Goal: Task Accomplishment & Management: Complete application form

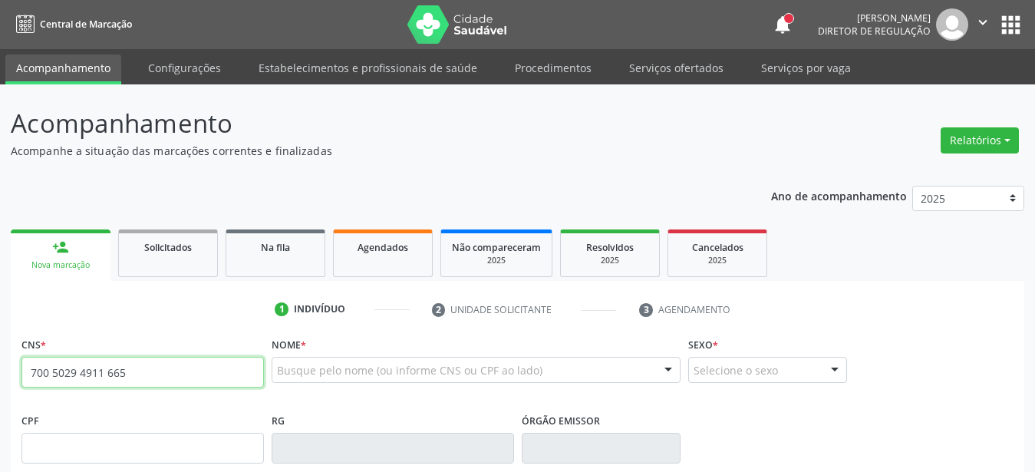
type input "700 5029 4911 6655"
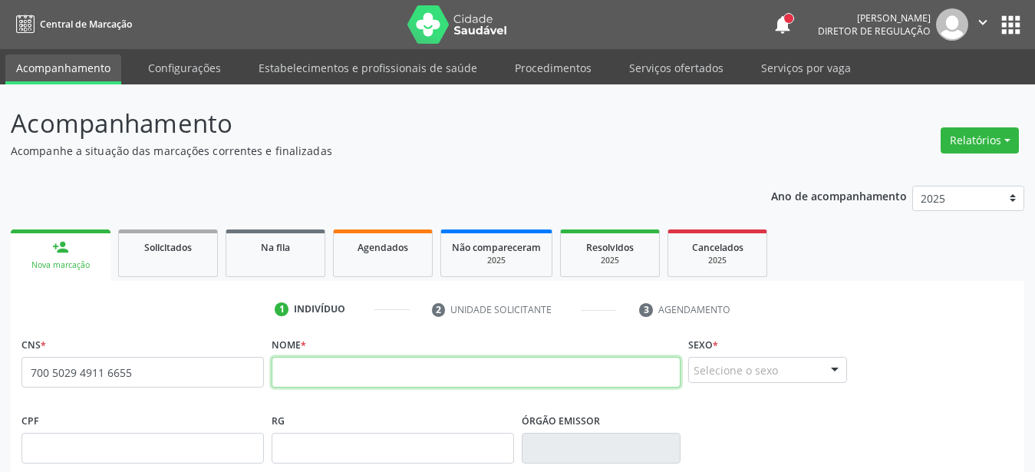
click at [388, 376] on input "text" at bounding box center [476, 372] width 409 height 31
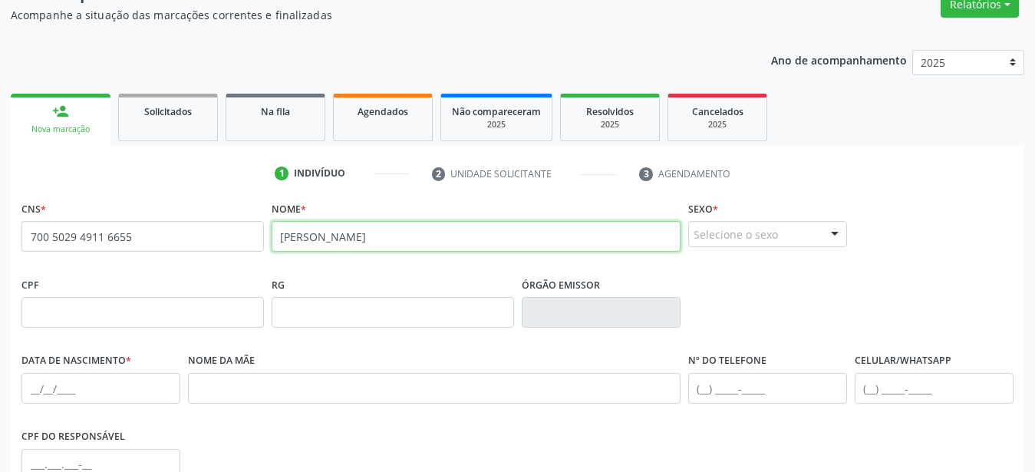
scroll to position [157, 0]
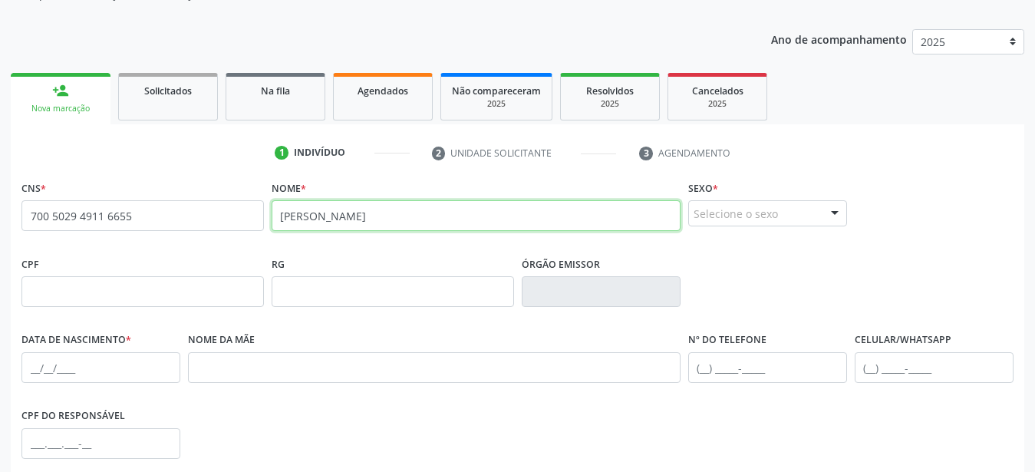
type input "manoel alves frazão"
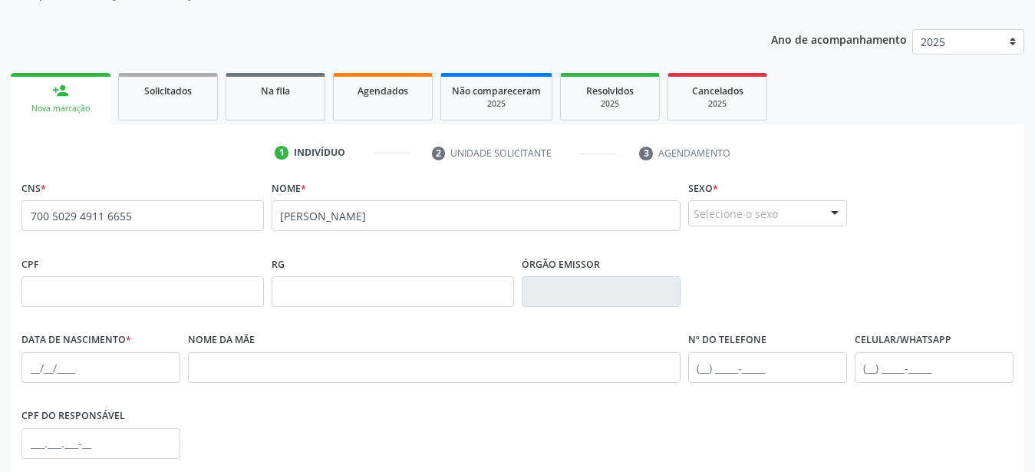
click at [711, 217] on div "Selecione o sexo" at bounding box center [767, 213] width 159 height 26
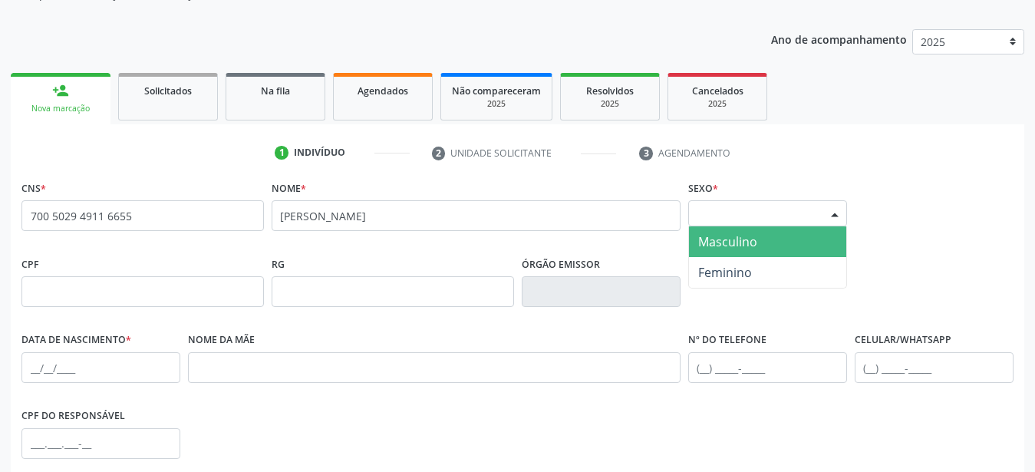
drag, startPoint x: 722, startPoint y: 238, endPoint x: 635, endPoint y: 268, distance: 92.5
click at [720, 240] on span "Masculino" at bounding box center [727, 241] width 59 height 17
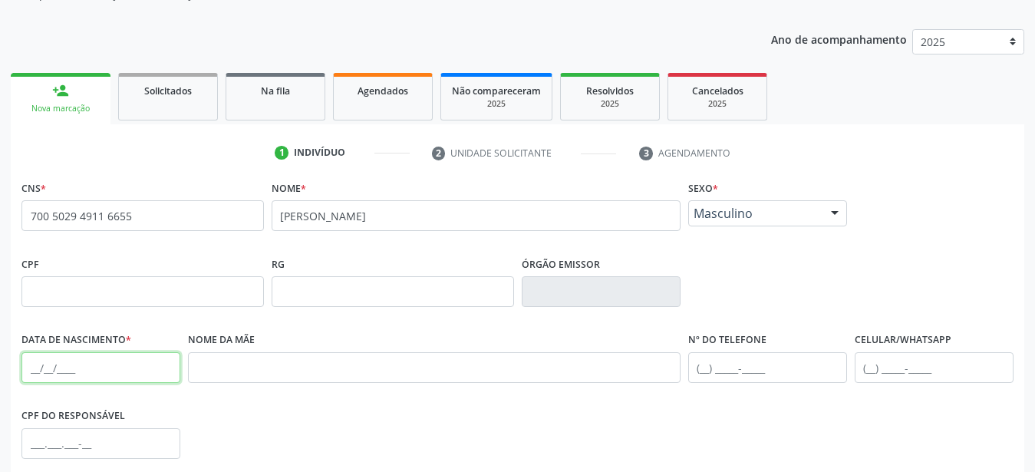
click at [31, 374] on input "text" at bounding box center [100, 367] width 159 height 31
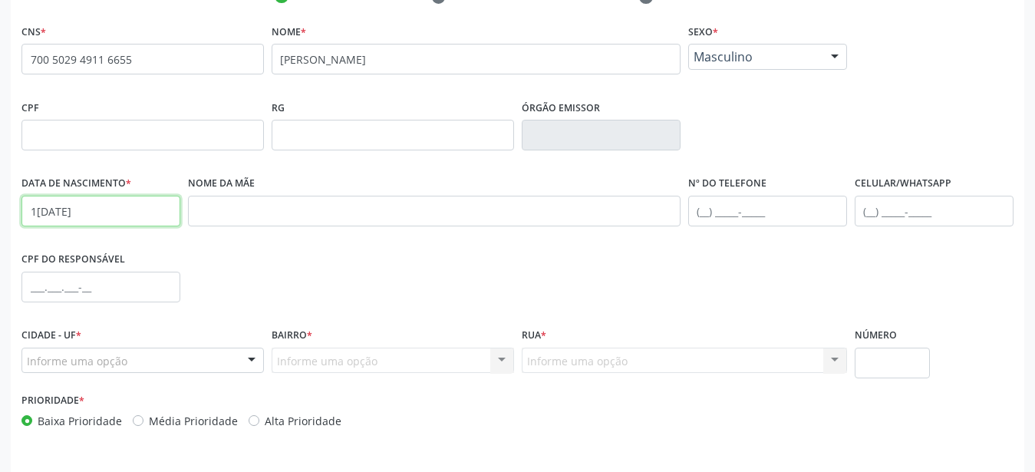
type input "11/12/1949"
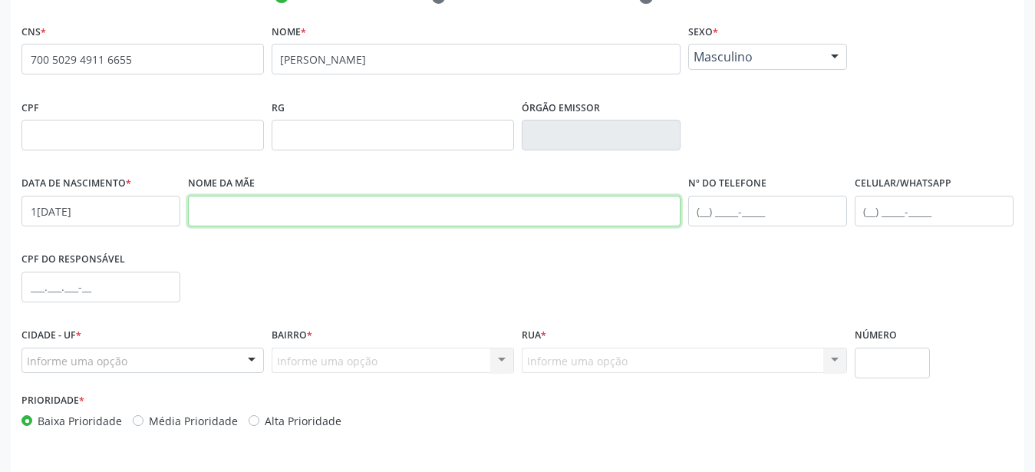
click at [368, 206] on input "text" at bounding box center [434, 211] width 493 height 31
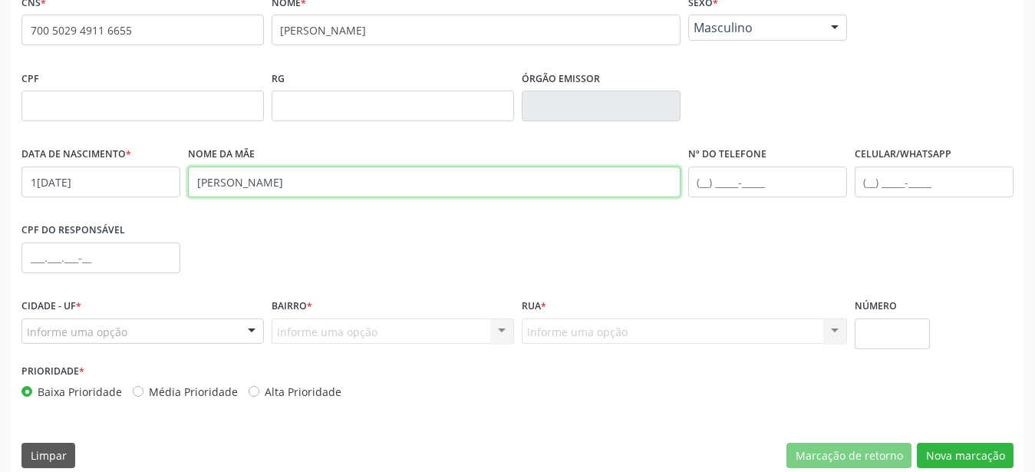
scroll to position [360, 0]
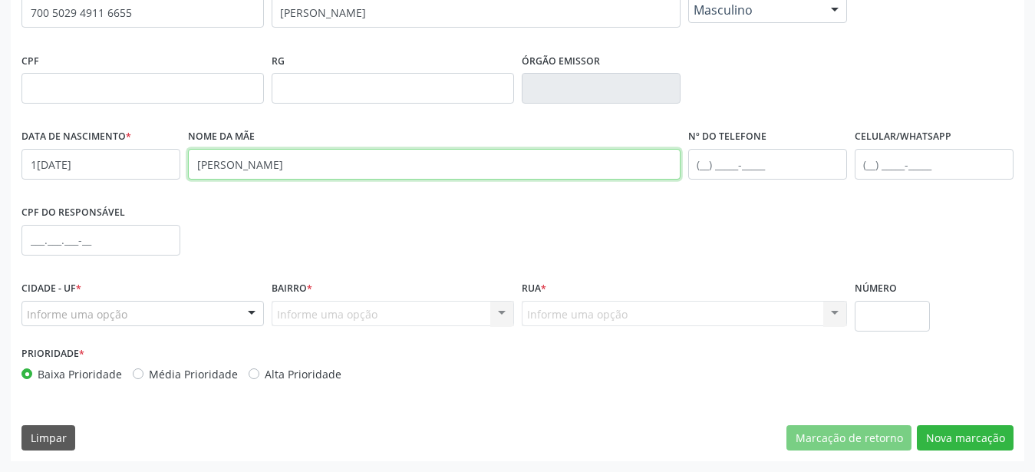
type input "maoela maria da conceição"
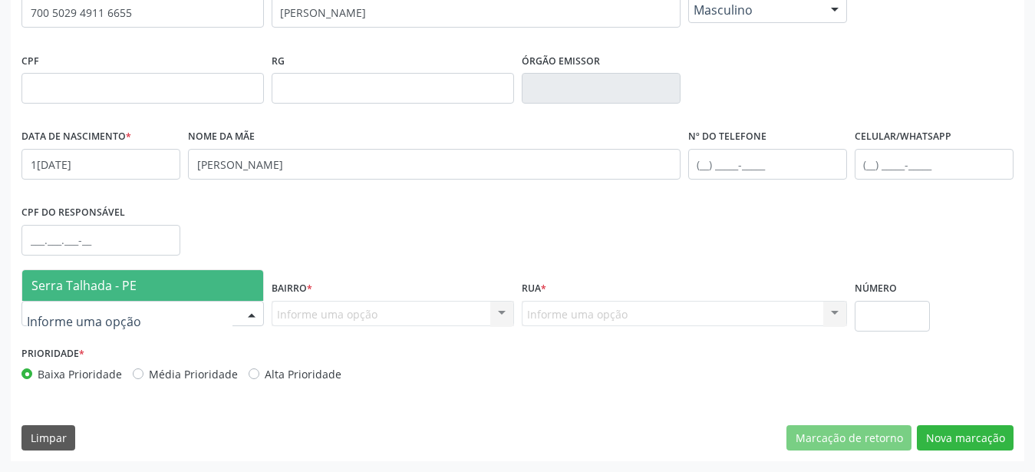
click at [142, 283] on span "Serra Talhada - PE" at bounding box center [142, 285] width 241 height 31
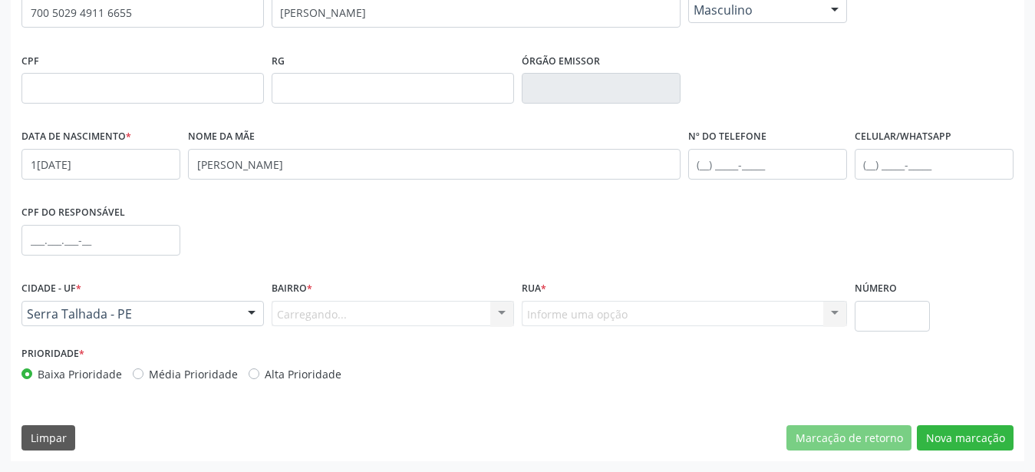
click at [317, 322] on div "Carregando... Nenhum resultado encontrado para: " " Nenhuma opção encontrada. D…" at bounding box center [393, 314] width 243 height 26
click at [321, 313] on div "Carregando... Nenhum resultado encontrado para: " " Nenhuma opção encontrada. D…" at bounding box center [393, 314] width 243 height 26
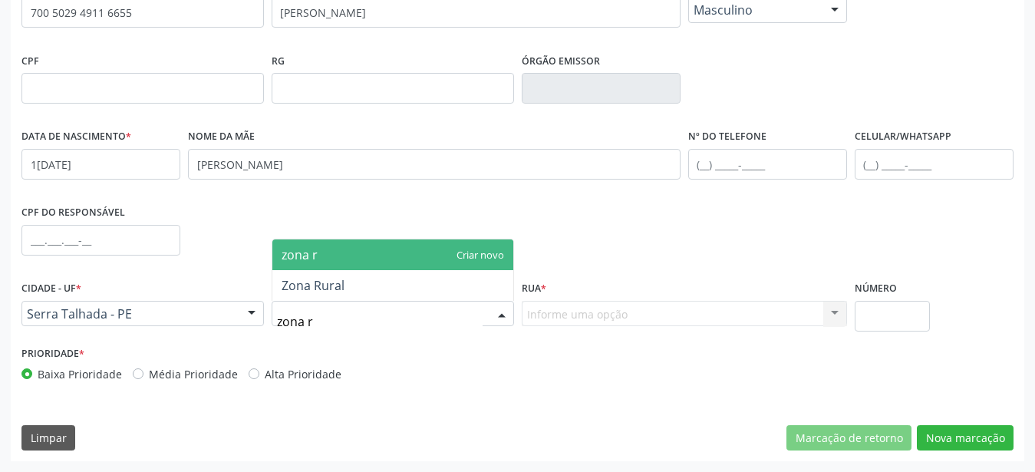
type input "zona ru"
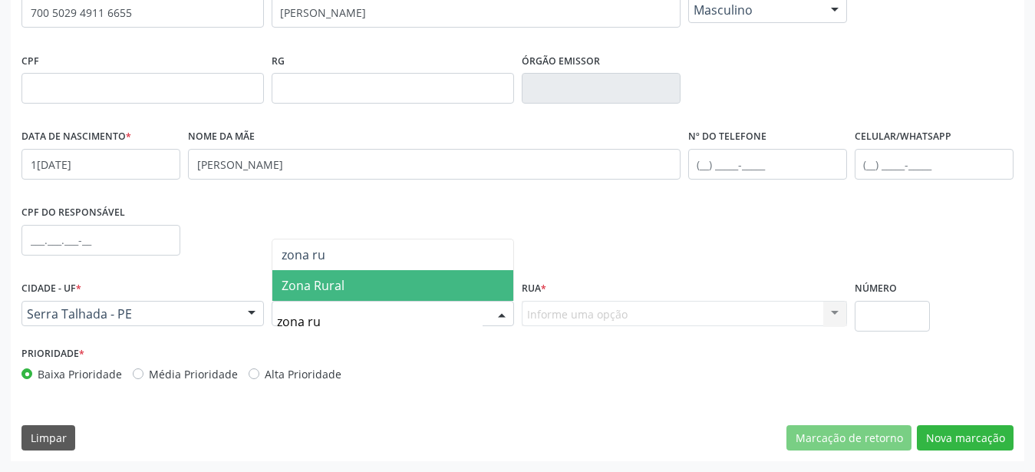
click at [344, 282] on span "Zona Rural" at bounding box center [392, 285] width 241 height 31
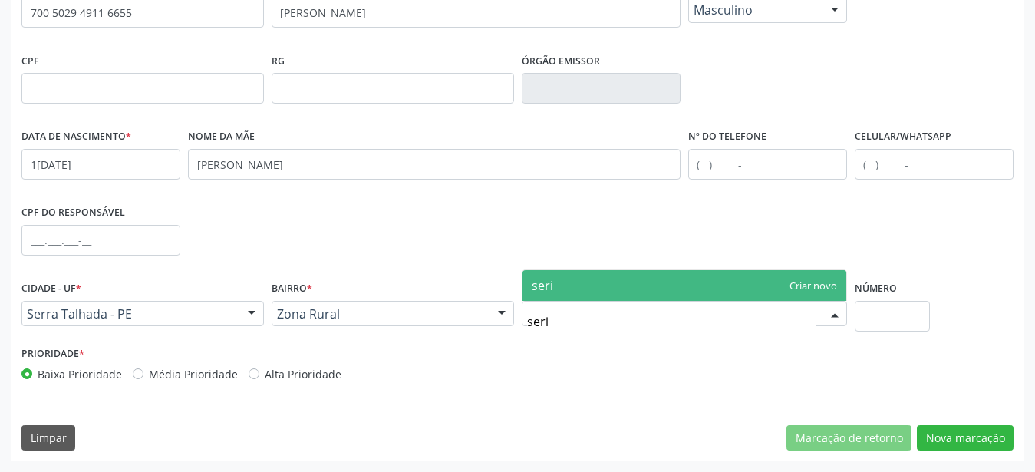
scroll to position [0, 0]
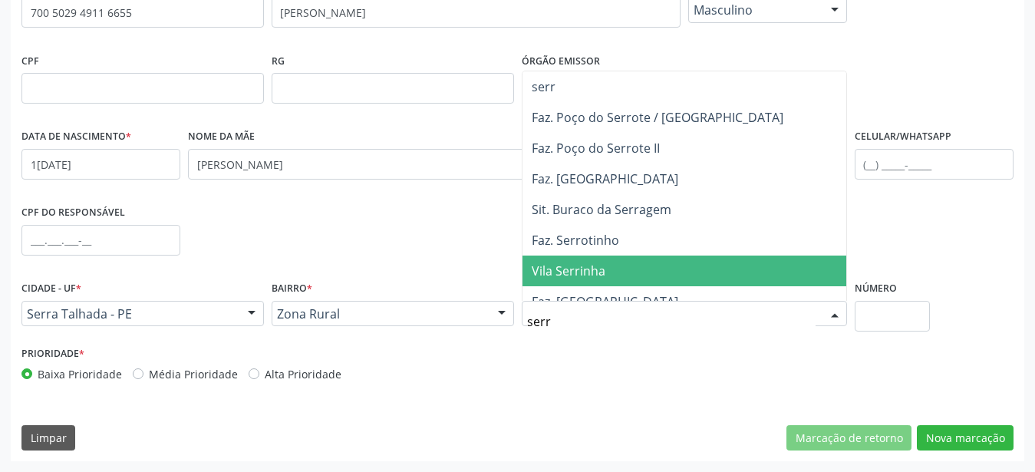
type input "serri"
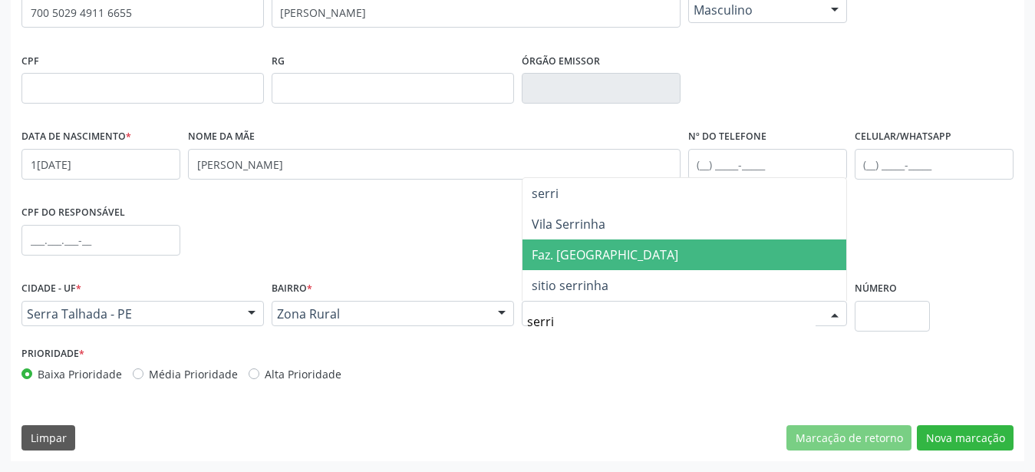
click at [592, 255] on span "Faz. Serrinha" at bounding box center [605, 254] width 147 height 17
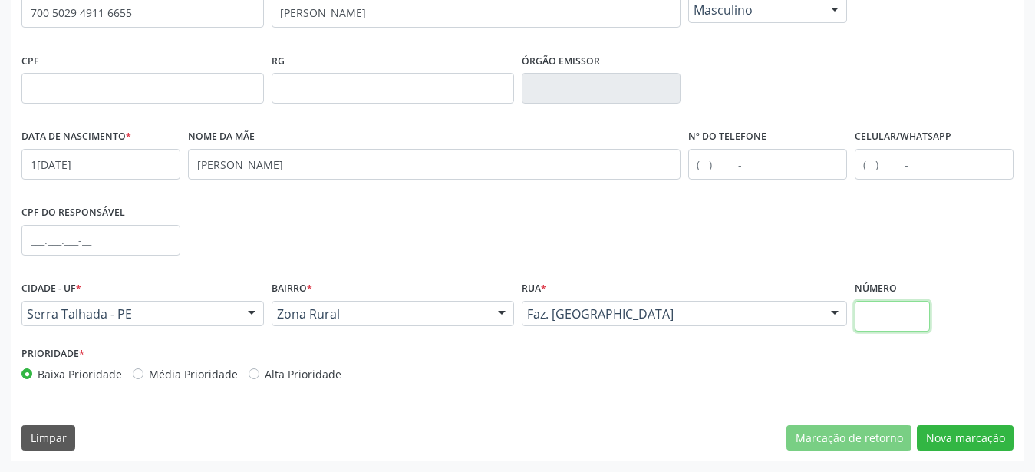
click at [909, 328] on input "text" at bounding box center [893, 316] width 76 height 31
type input "00"
click at [960, 439] on button "Nova marcação" at bounding box center [965, 438] width 97 height 26
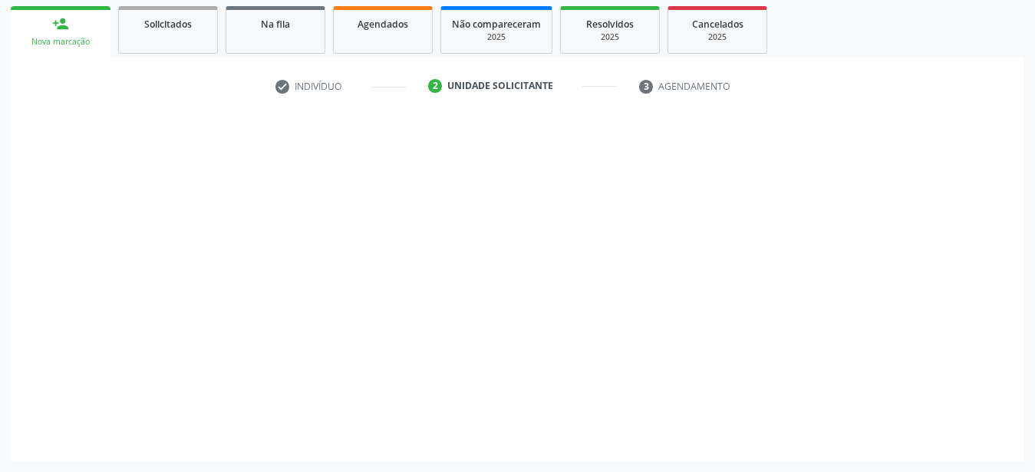
scroll to position [236, 0]
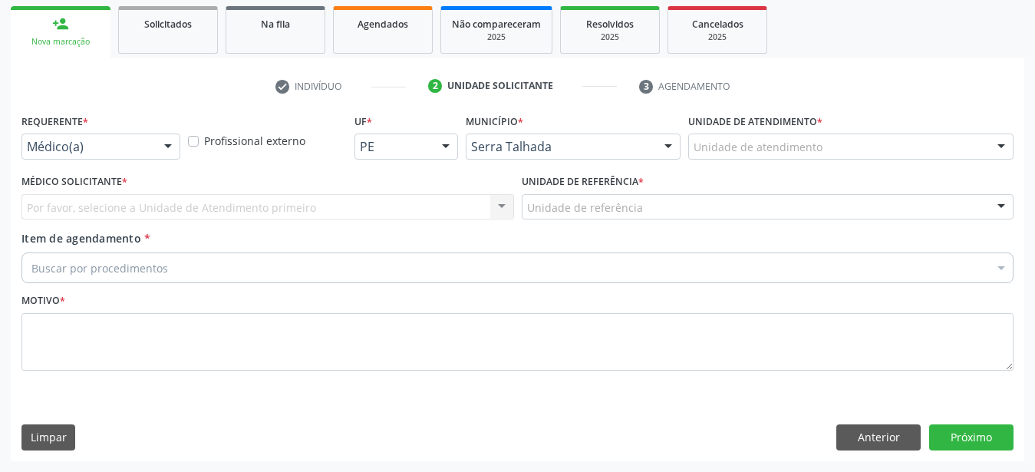
click at [120, 120] on div "Requerente * Médico(a) Médico(a) Enfermeiro(a) Paciente Nenhum resultado encont…" at bounding box center [100, 134] width 159 height 49
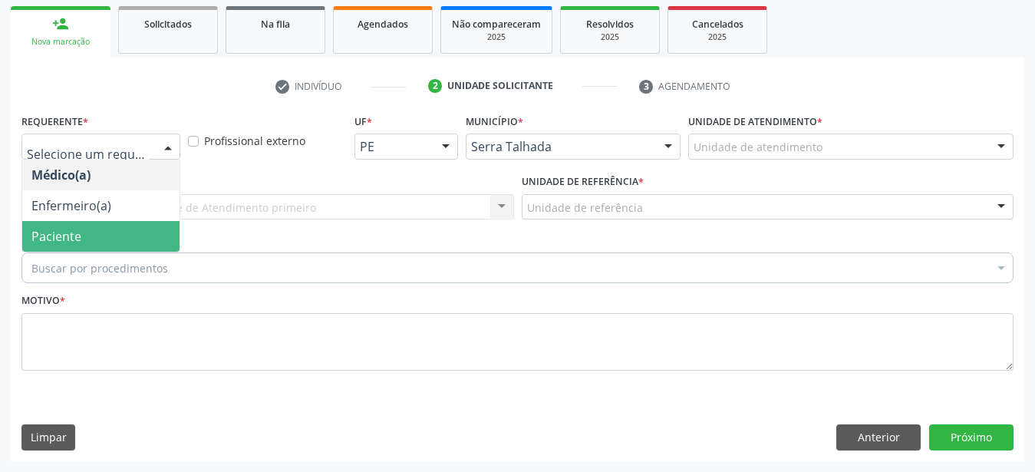
click at [84, 229] on span "Paciente" at bounding box center [100, 236] width 157 height 31
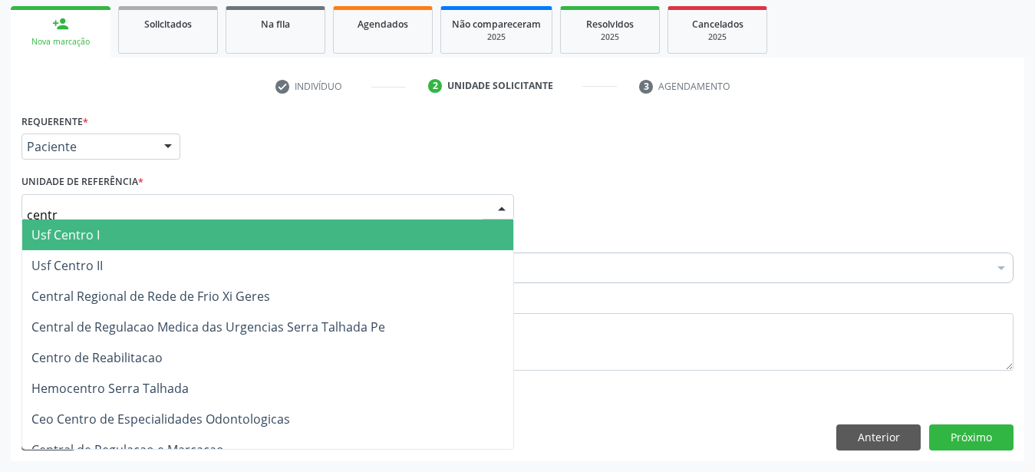
type input "centro"
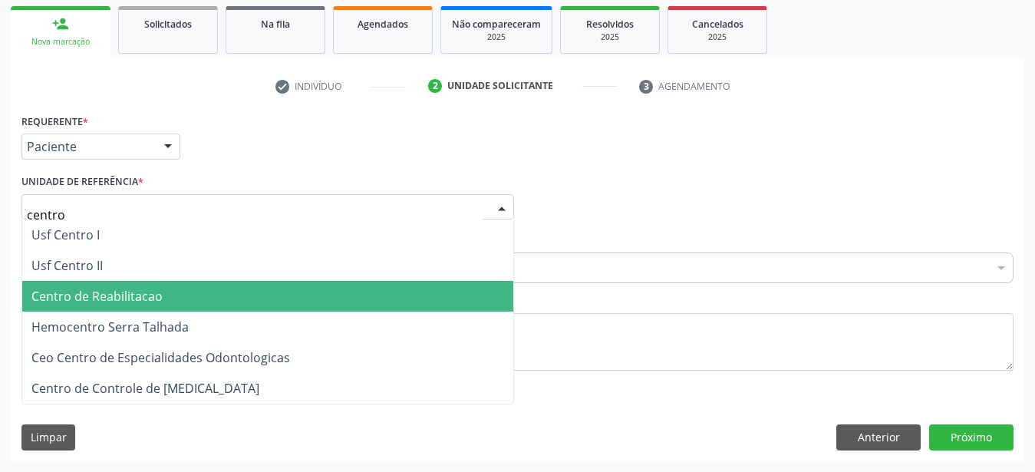
click at [96, 288] on span "Centro de Reabilitacao" at bounding box center [96, 296] width 131 height 17
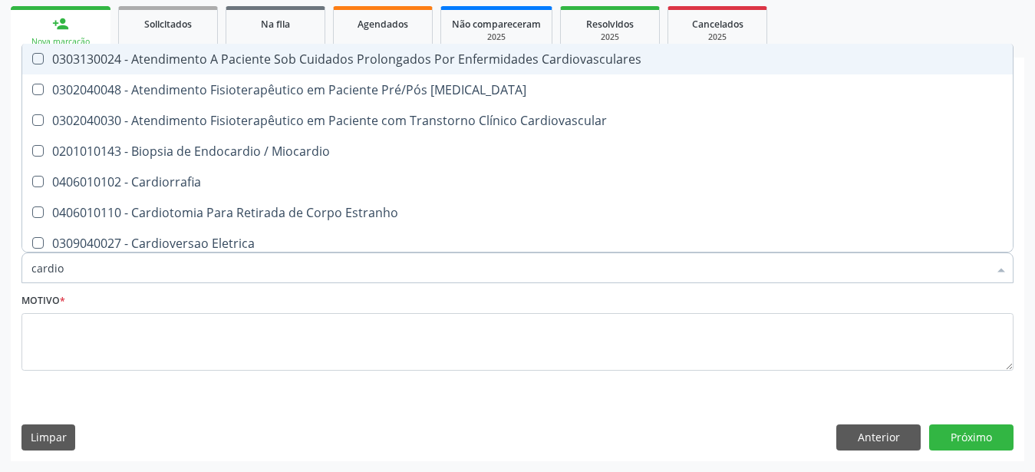
type input "cardiol"
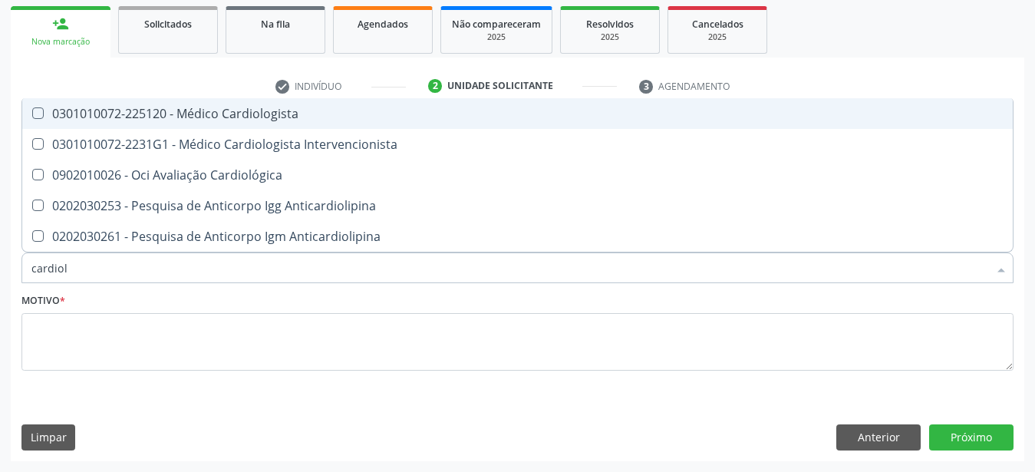
click at [201, 107] on div "0301010072-225120 - Médico Cardiologista" at bounding box center [517, 113] width 972 height 12
checkbox Cardiologista "true"
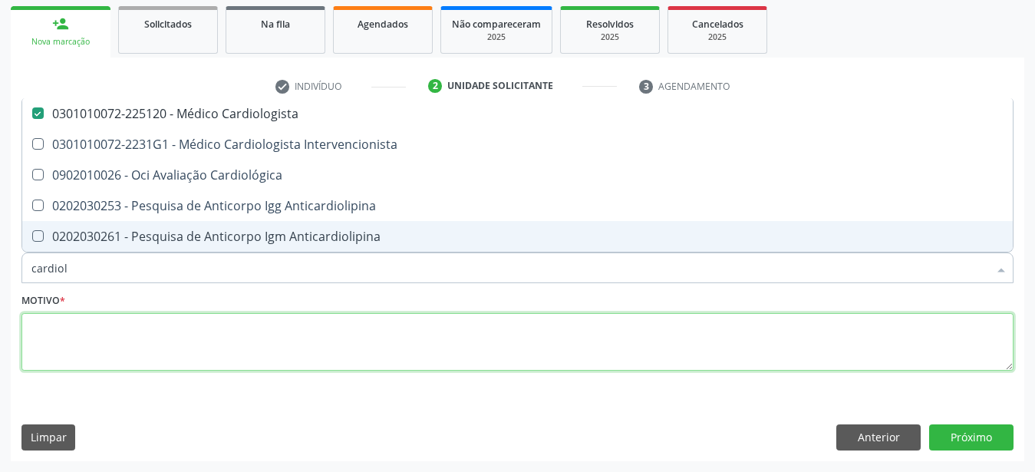
click at [125, 354] on textarea at bounding box center [517, 342] width 992 height 58
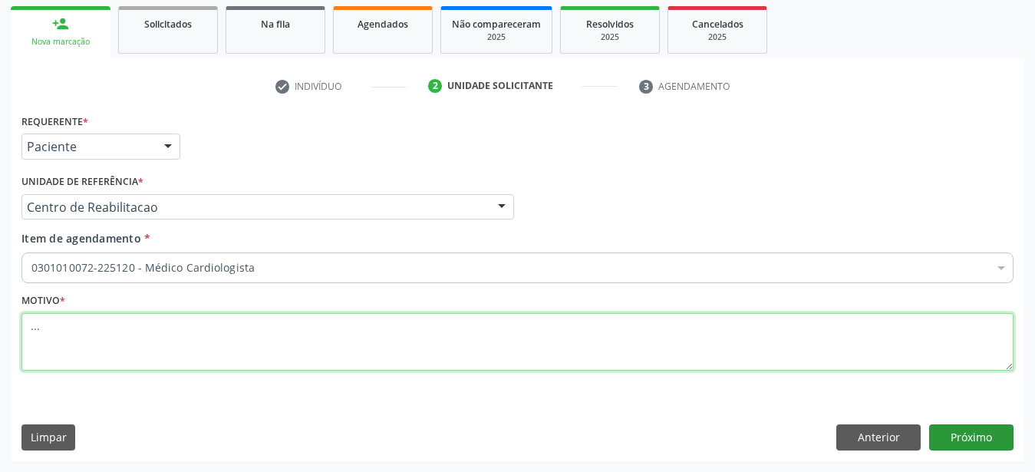
type textarea "..."
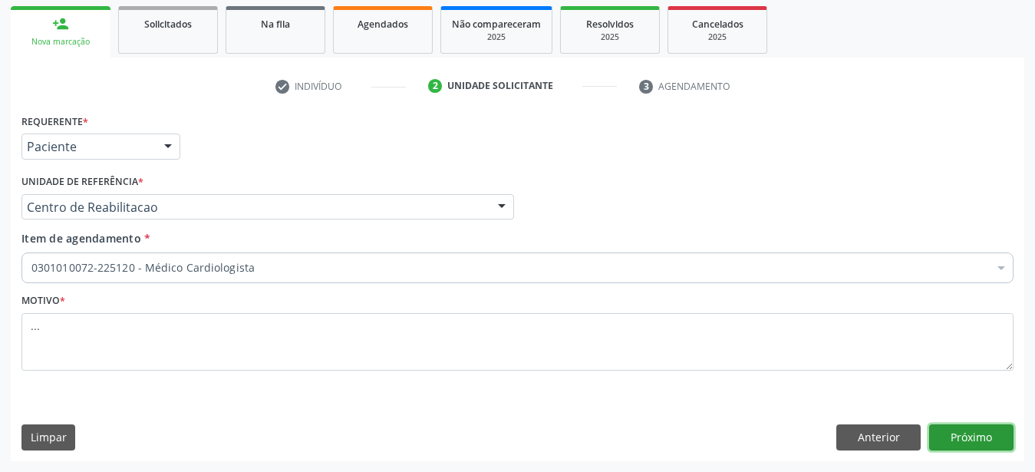
click at [981, 442] on button "Próximo" at bounding box center [971, 437] width 84 height 26
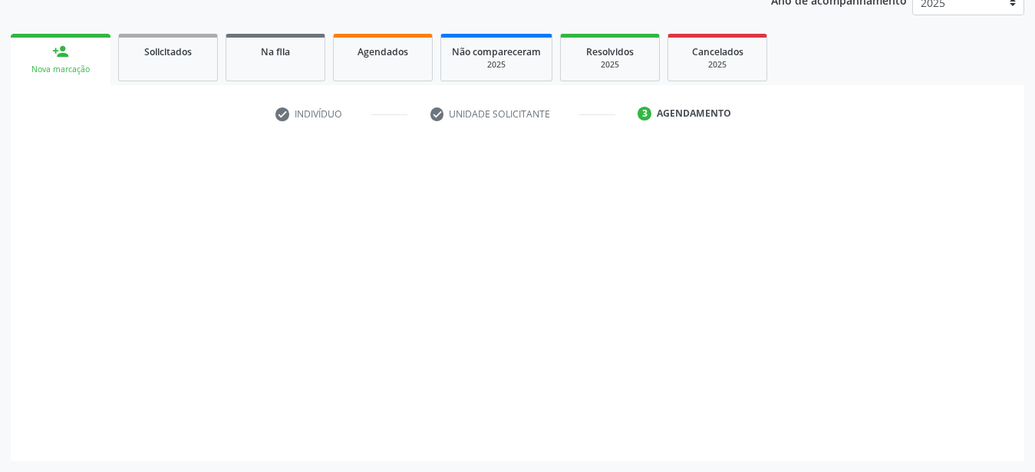
scroll to position [196, 0]
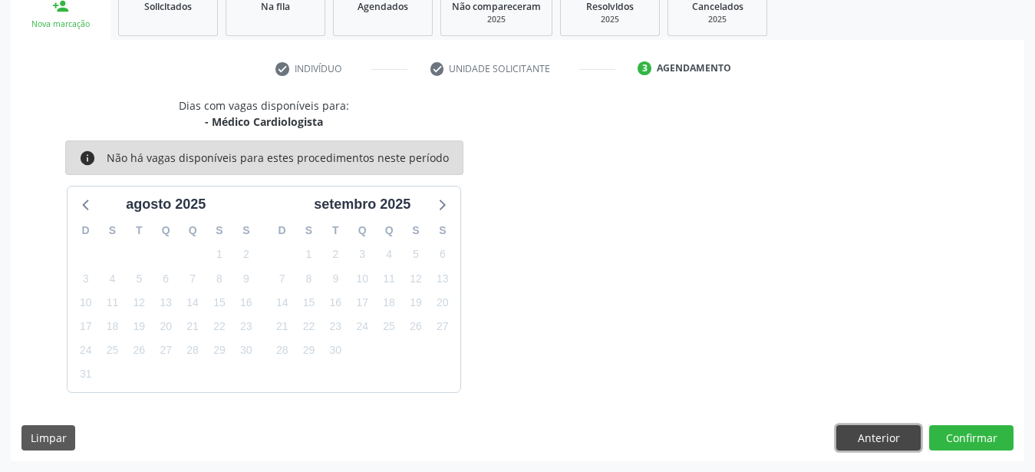
click at [851, 437] on button "Anterior" at bounding box center [879, 438] width 84 height 26
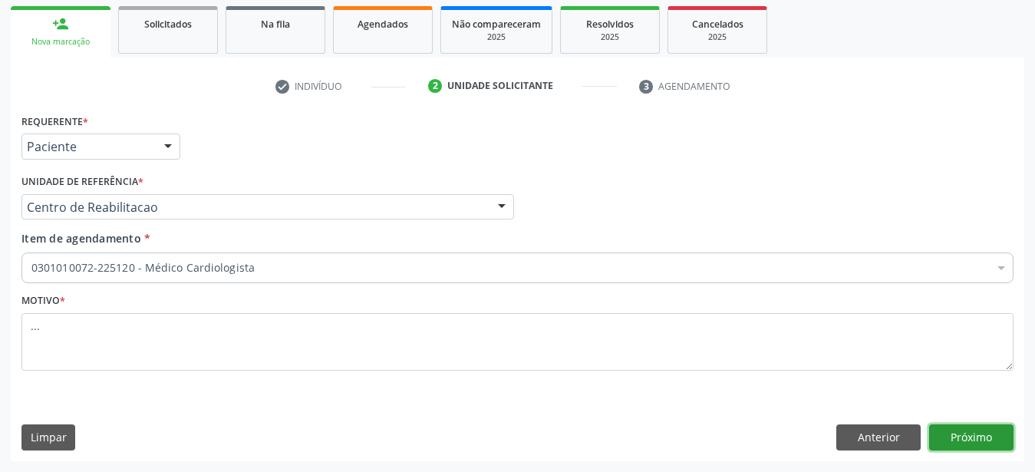
click at [956, 435] on button "Próximo" at bounding box center [971, 437] width 84 height 26
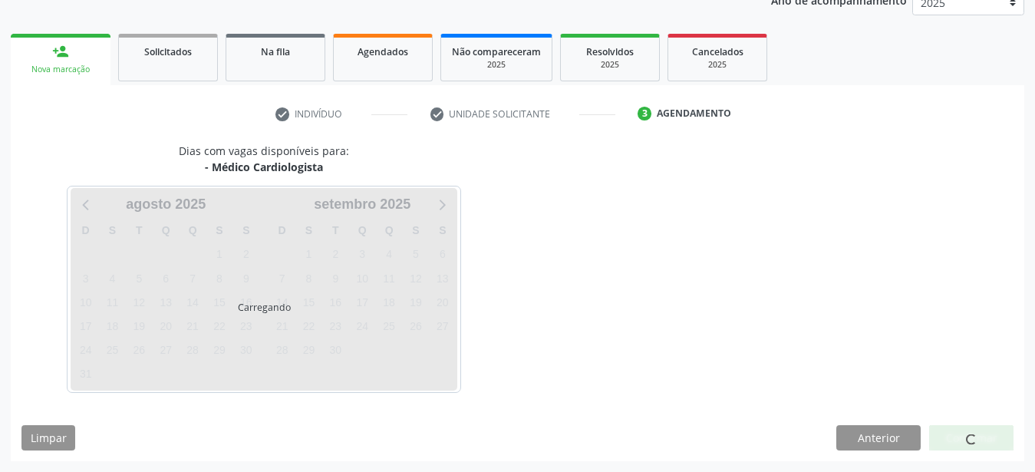
scroll to position [196, 0]
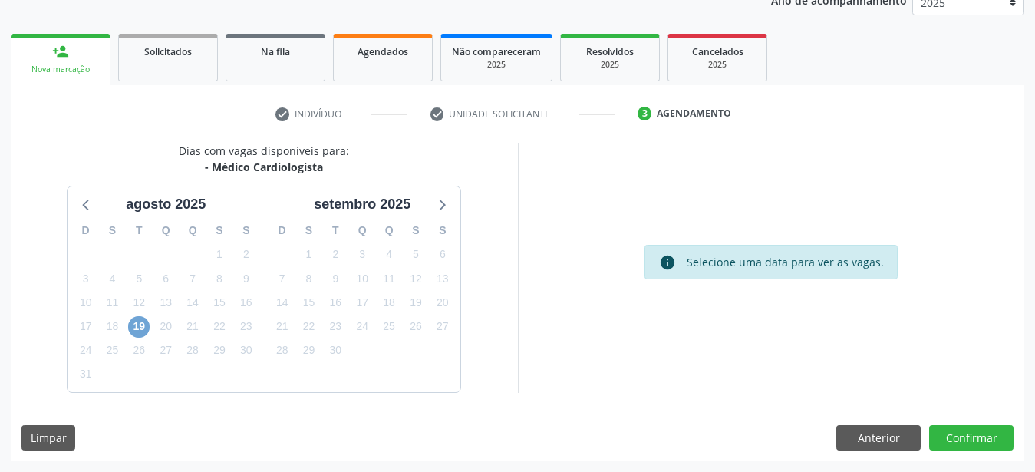
click at [147, 329] on span "19" at bounding box center [138, 326] width 21 height 21
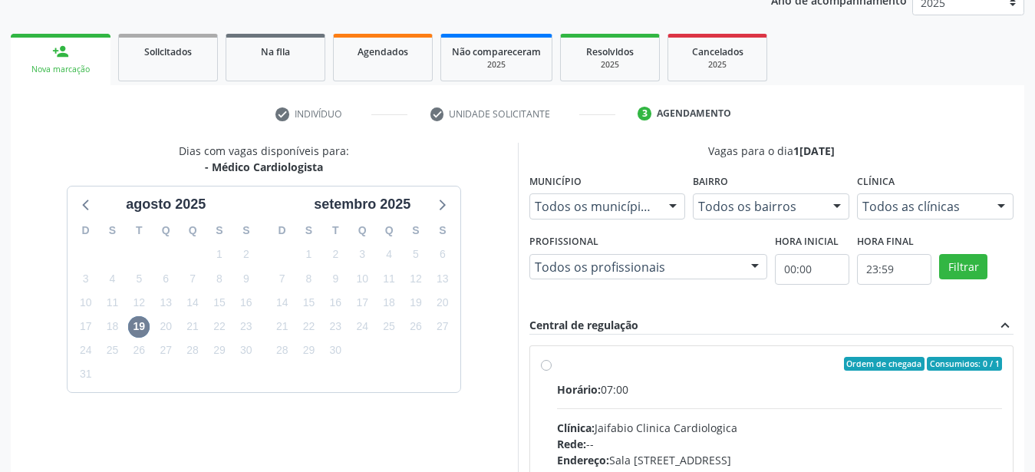
click at [557, 367] on label "Ordem de chegada Consumidos: 0 / 1 Horário: 07:00 Clínica: Jaifabio Clinica Car…" at bounding box center [780, 475] width 446 height 236
click at [548, 367] on input "Ordem de chegada Consumidos: 0 / 1 Horário: 07:00 Clínica: Jaifabio Clinica Car…" at bounding box center [546, 364] width 11 height 14
radio input "true"
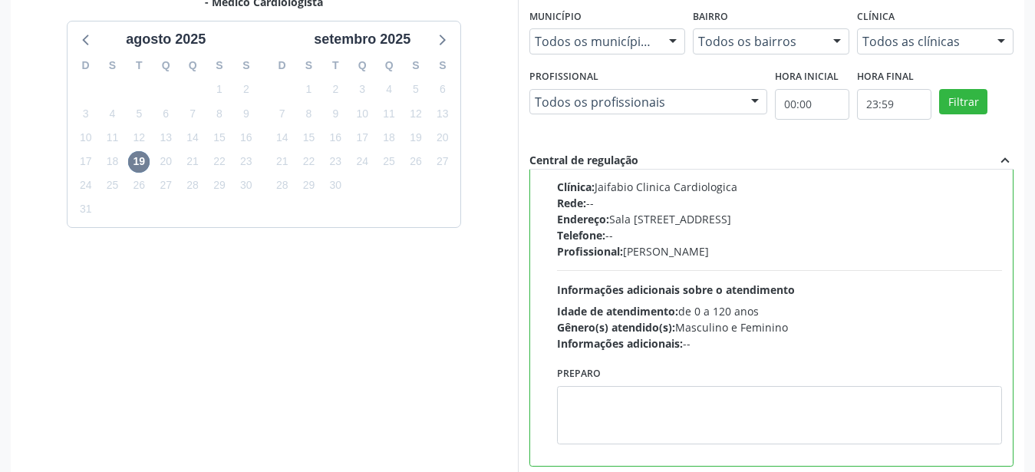
scroll to position [431, 0]
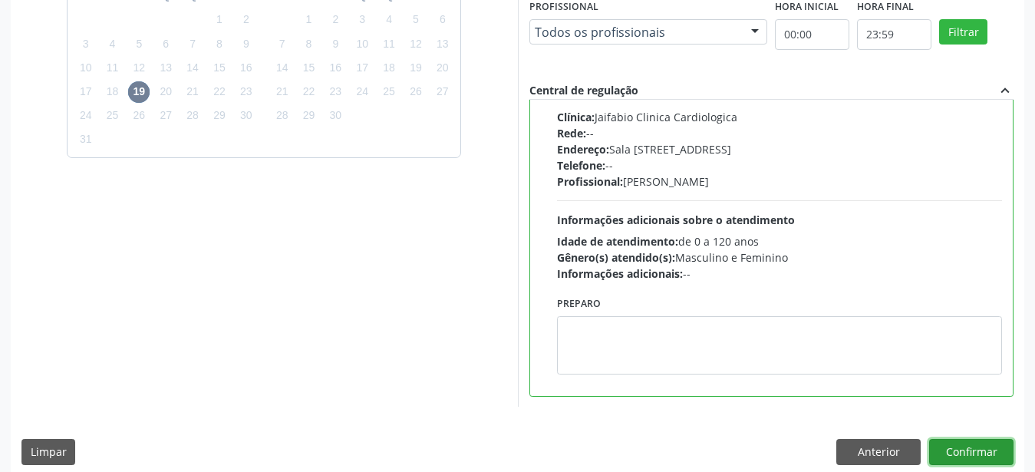
click at [953, 450] on button "Confirmar" at bounding box center [971, 452] width 84 height 26
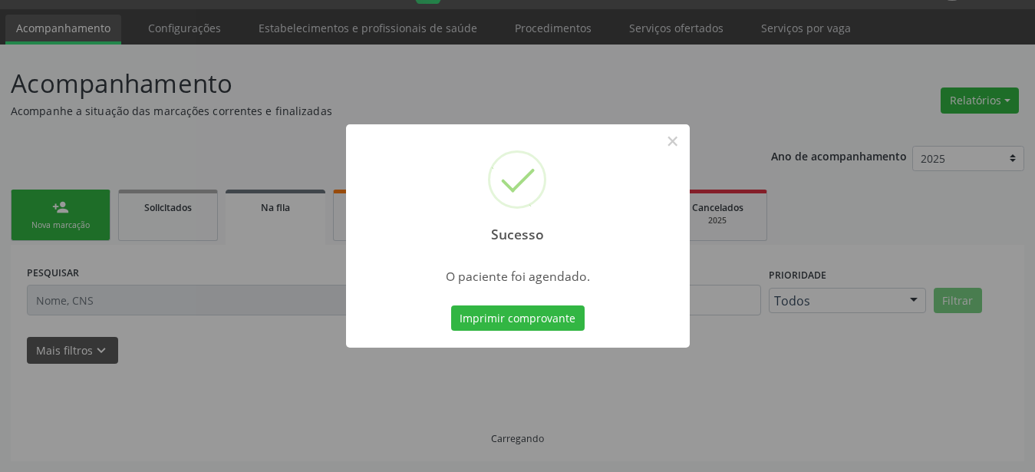
scroll to position [39, 0]
click at [512, 325] on button "Imprimir comprovante" at bounding box center [518, 318] width 134 height 26
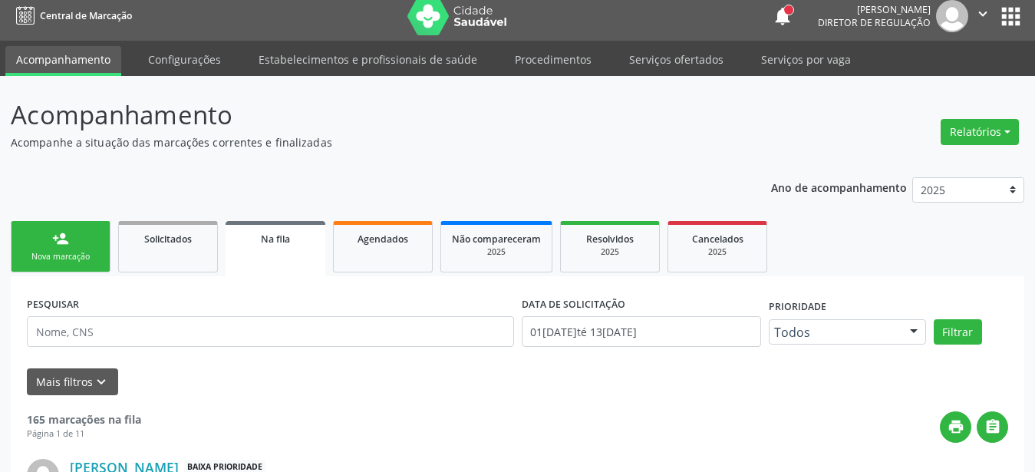
scroll to position [0, 0]
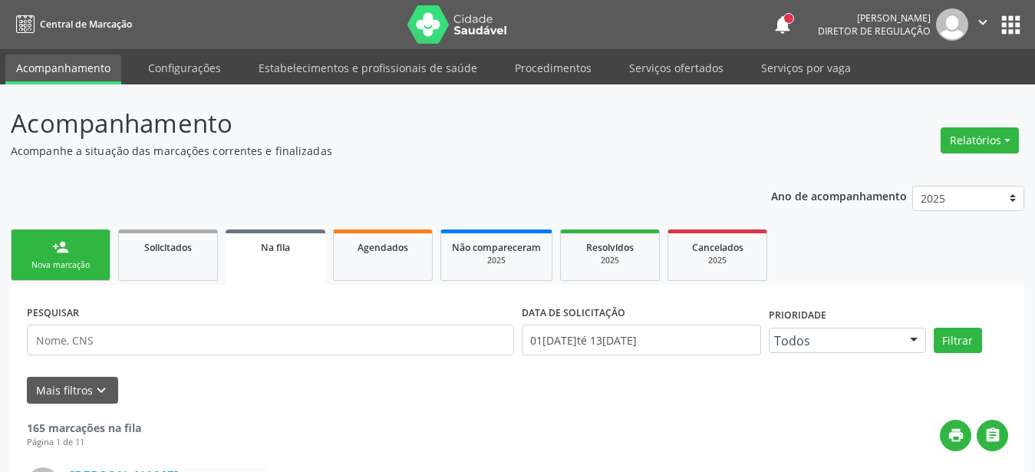
click at [998, 21] on button "apps" at bounding box center [1011, 25] width 27 height 27
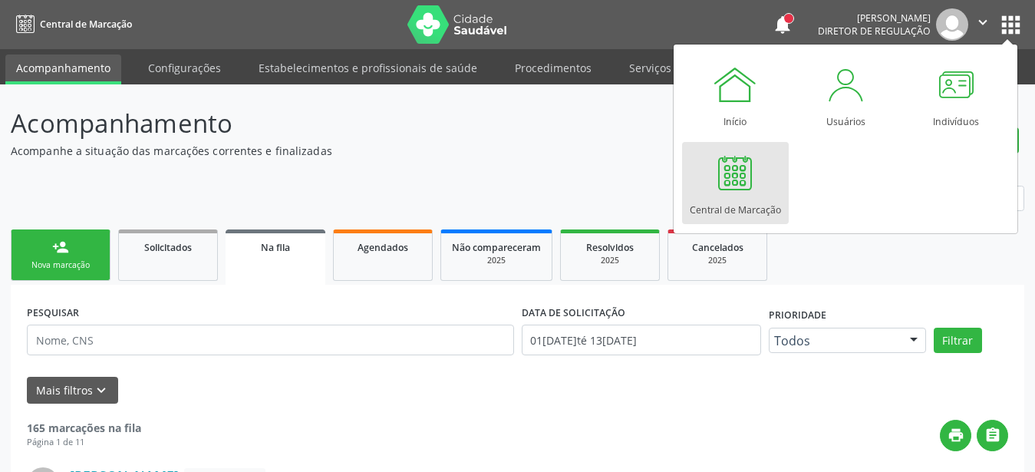
click at [737, 191] on div at bounding box center [735, 173] width 46 height 46
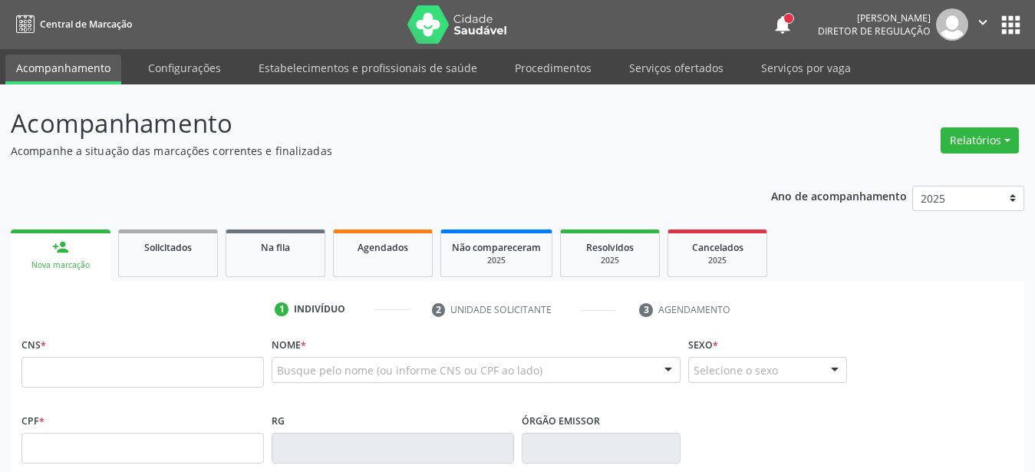
click at [612, 124] on p "Acompanhamento" at bounding box center [366, 123] width 710 height 38
paste input "700 5029 4911 6655"
type input "700 5029 4911 6655"
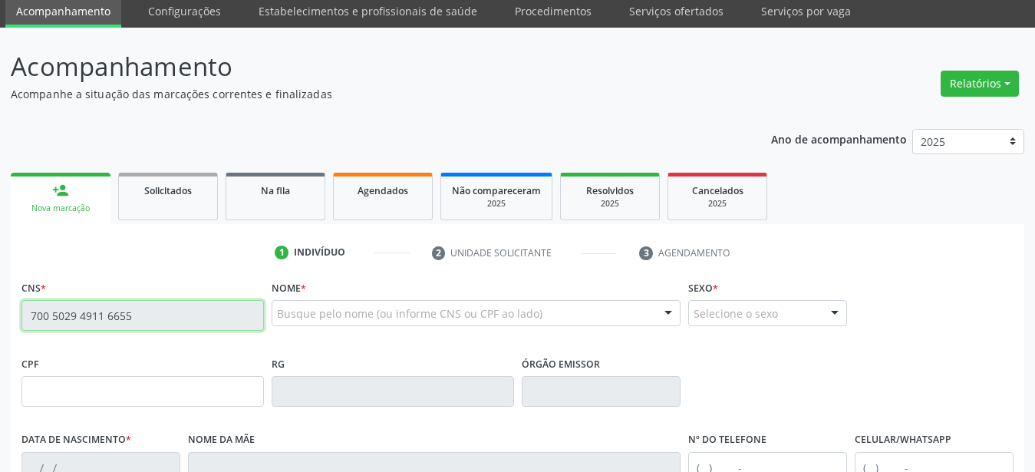
scroll to position [78, 0]
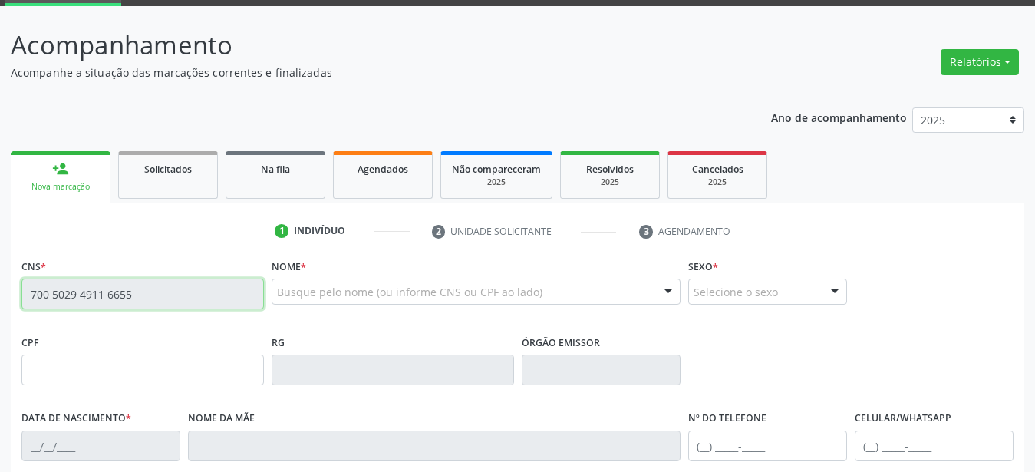
type input "11/12/1949"
type input "Maoela Maria da Conceição"
type input "00"
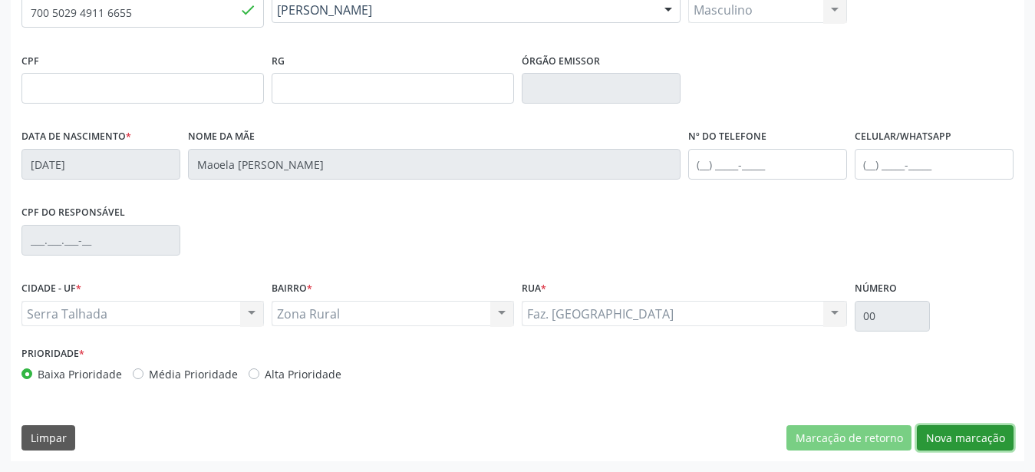
click at [960, 432] on button "Nova marcação" at bounding box center [965, 438] width 97 height 26
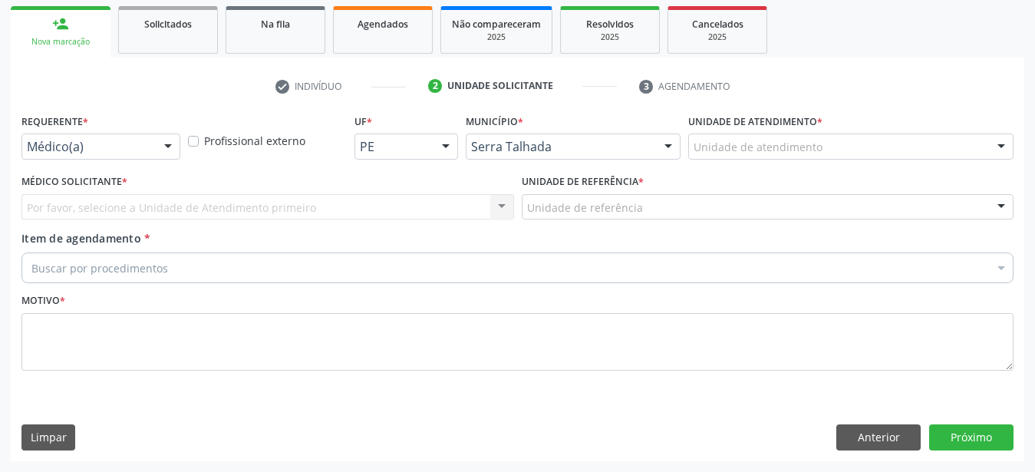
scroll to position [236, 0]
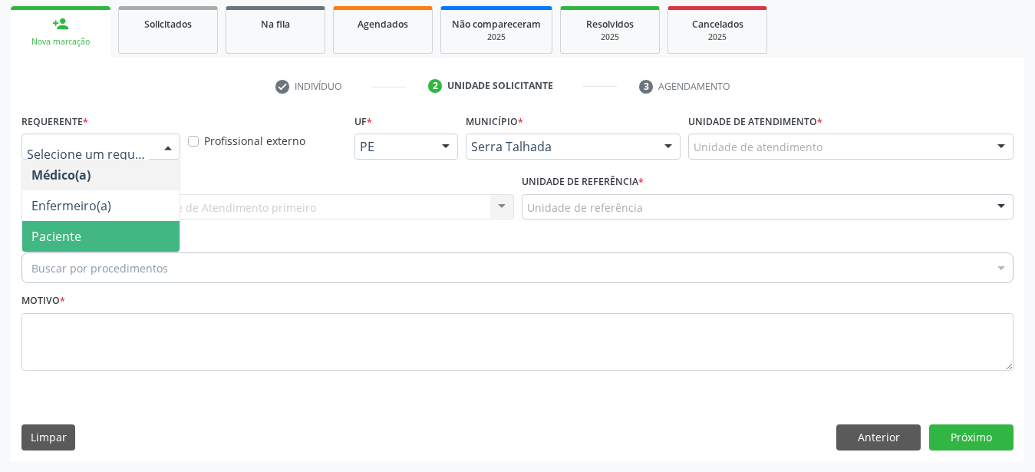
click at [65, 228] on span "Paciente" at bounding box center [56, 236] width 50 height 17
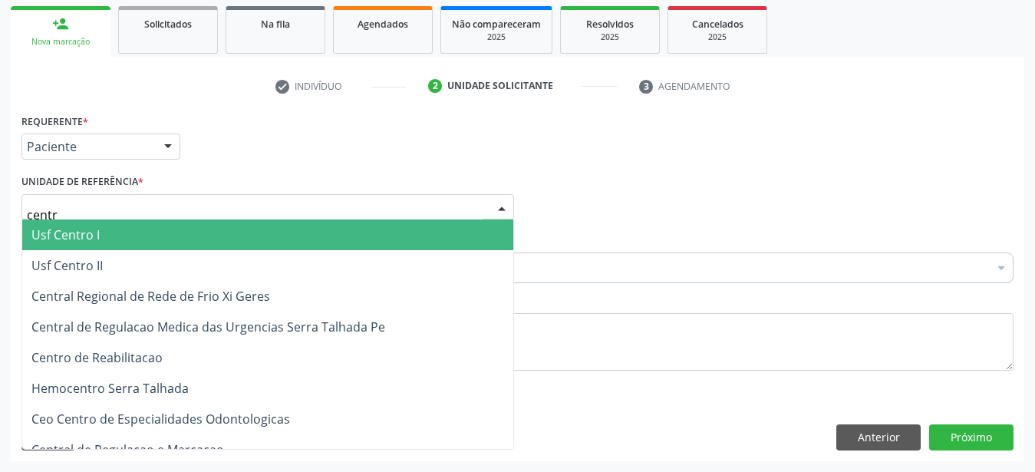
type input "centro"
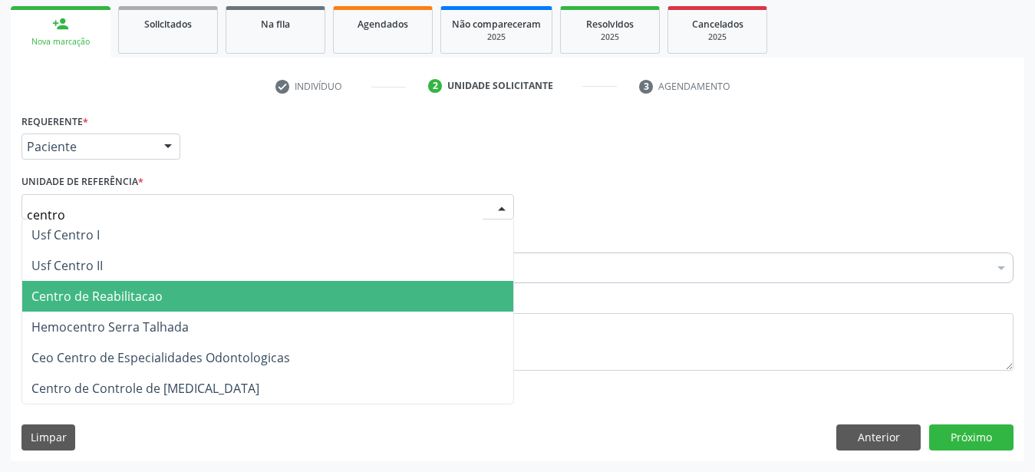
drag, startPoint x: 73, startPoint y: 281, endPoint x: 107, endPoint y: 250, distance: 45.6
click at [72, 288] on span "Centro de Reabilitacao" at bounding box center [96, 296] width 131 height 17
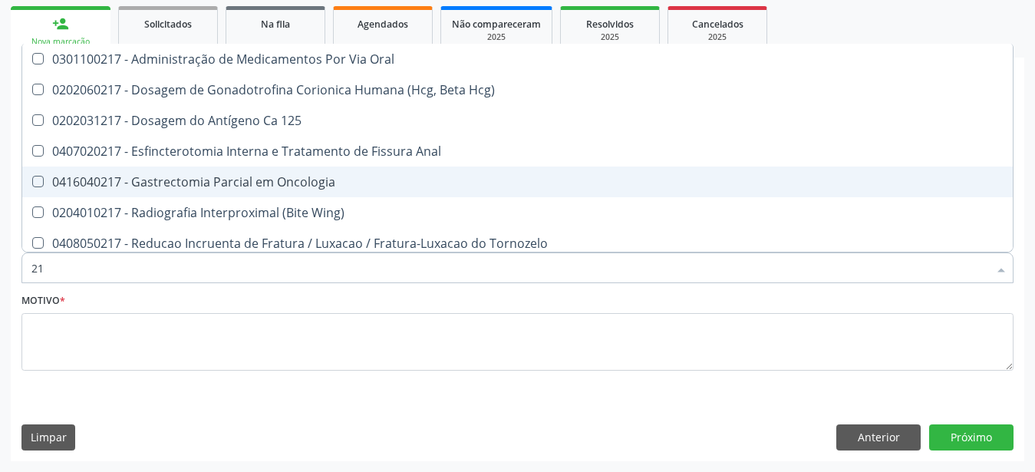
type input "2"
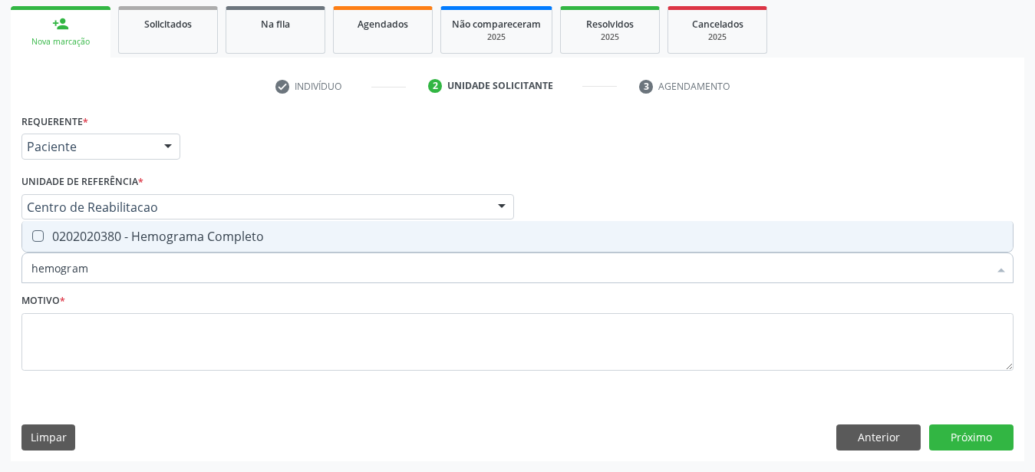
type input "hemograma"
click at [47, 230] on div "0202020380 - Hemograma Completo" at bounding box center [517, 236] width 972 height 12
checkbox Completo "true"
type input "hemog"
checkbox Completo "false"
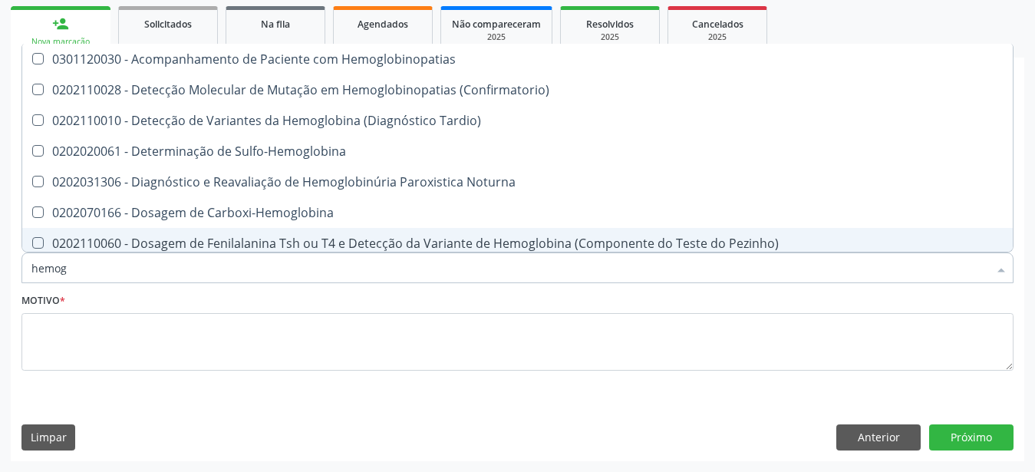
type input "hemo"
checkbox Completo "false"
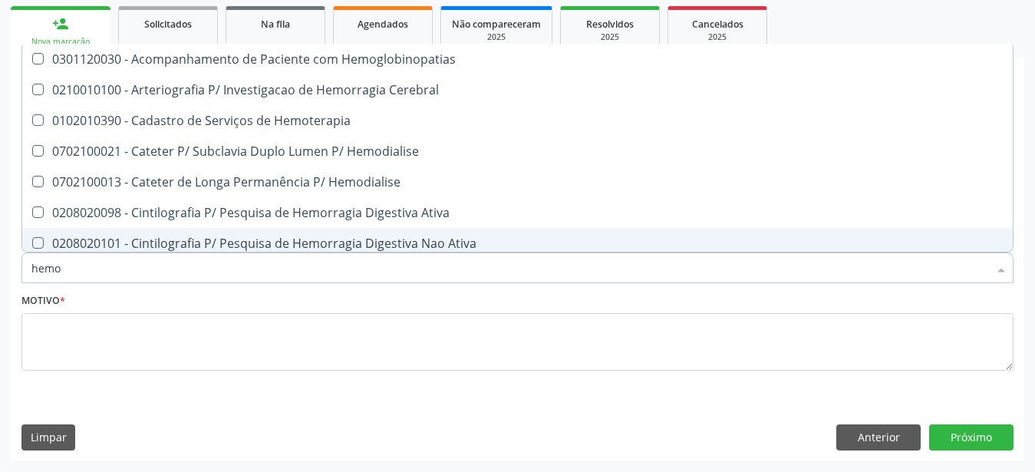
type input "hem"
checkbox Completo "false"
checkbox Elástica "true"
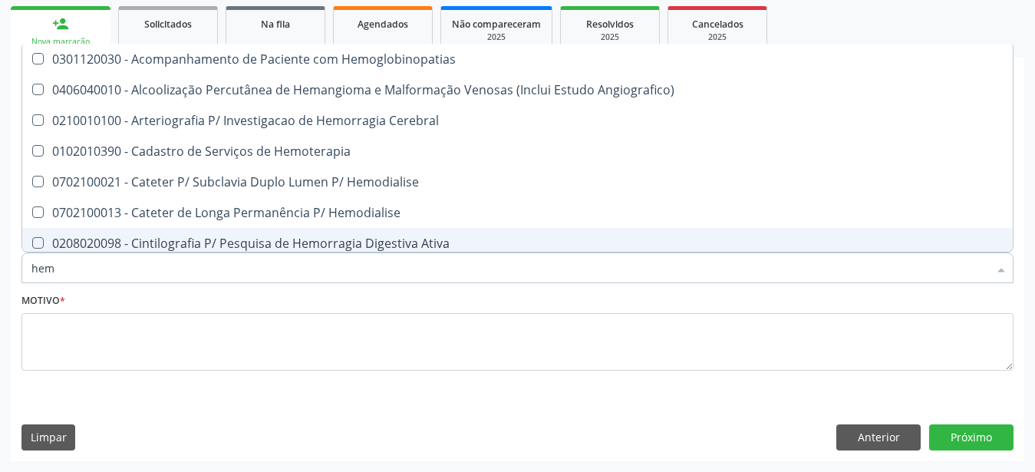
type input "he"
checkbox Completo "false"
checkbox Orgaos "true"
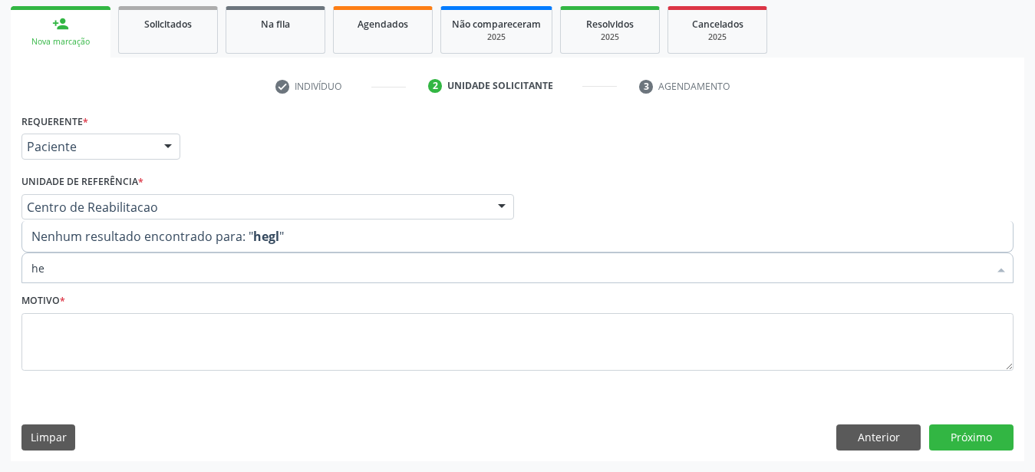
type input "h"
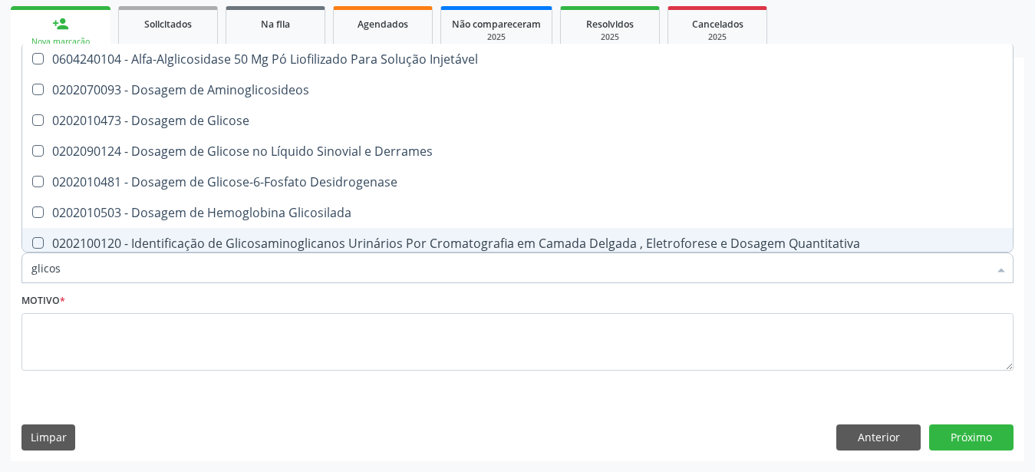
type input "glicose"
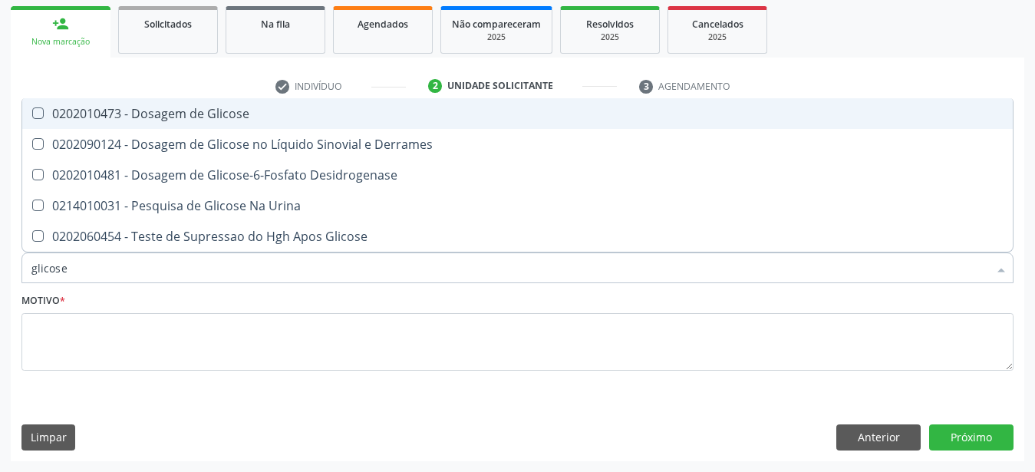
drag, startPoint x: 123, startPoint y: 115, endPoint x: 117, endPoint y: 124, distance: 10.4
click at [122, 117] on ul "Desfazer seleção 0202010473 - Dosagem de Glicose 0202090124 - Dosagem de Glicos…" at bounding box center [517, 175] width 991 height 154
click at [134, 107] on div "0202010473 - Dosagem de Glicose" at bounding box center [517, 113] width 972 height 12
checkbox Glicose "true"
type input "glicos"
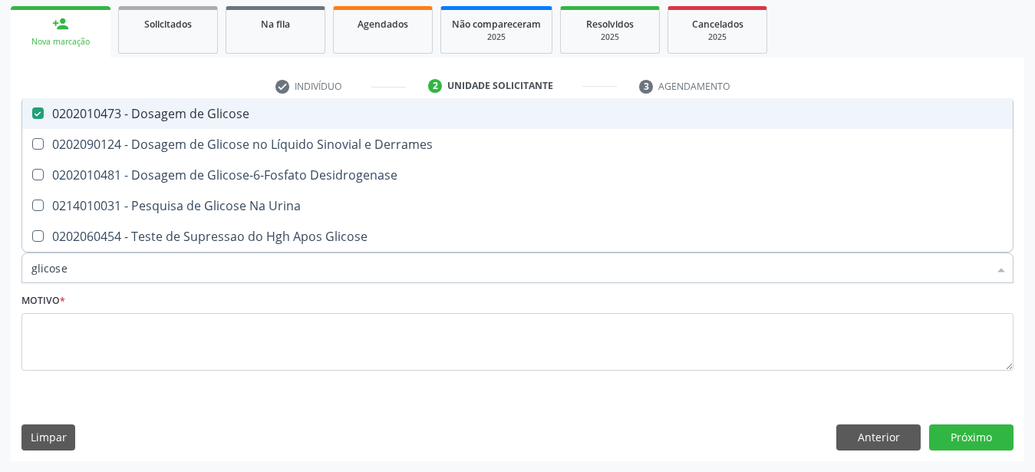
checkbox Glicose "false"
checkbox Desidrogenase "true"
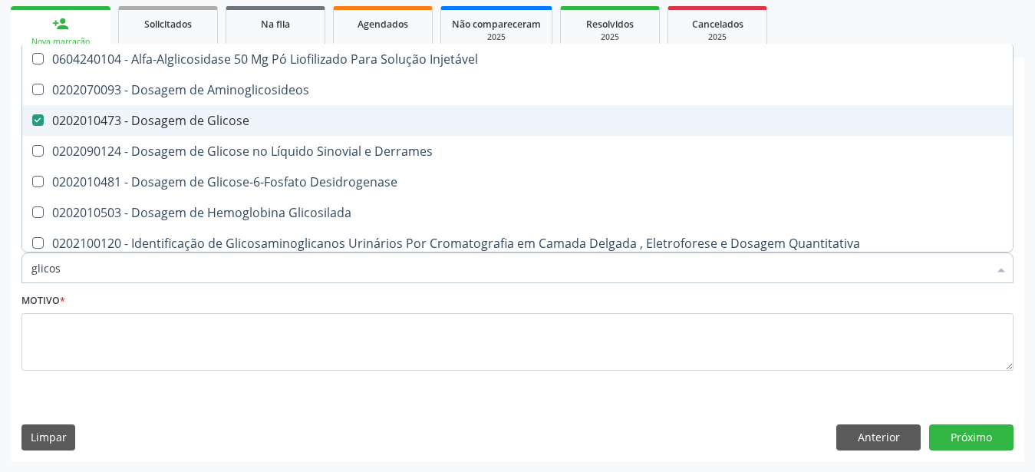
type input "glico"
checkbox Glicose "false"
checkbox Glicosilada "true"
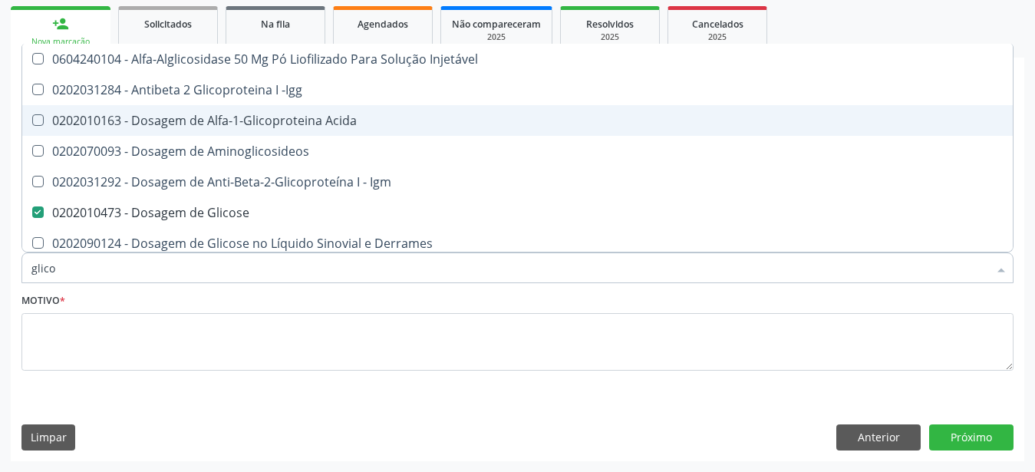
type input "glic"
checkbox Glicose "false"
checkbox Glicose "true"
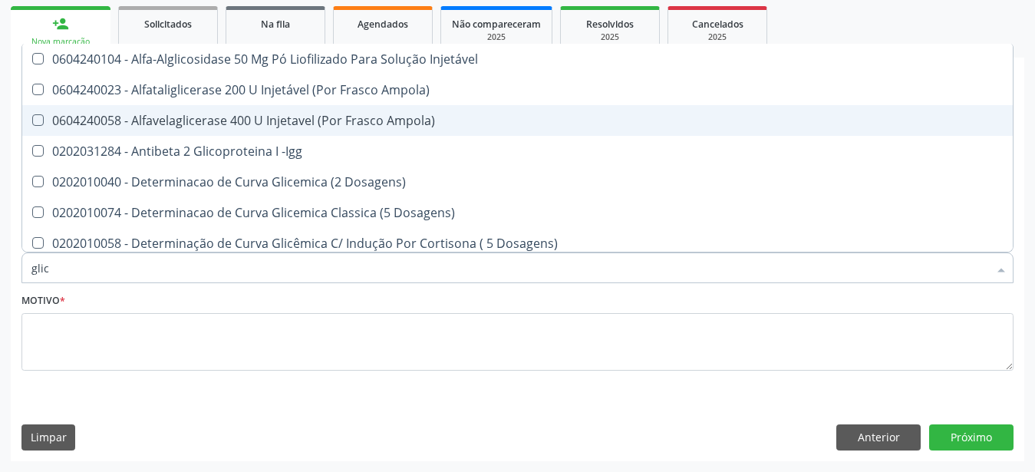
type input "gli"
checkbox Glicose "false"
checkbox Glicosilada "true"
type input "gl"
checkbox Glicosilada "false"
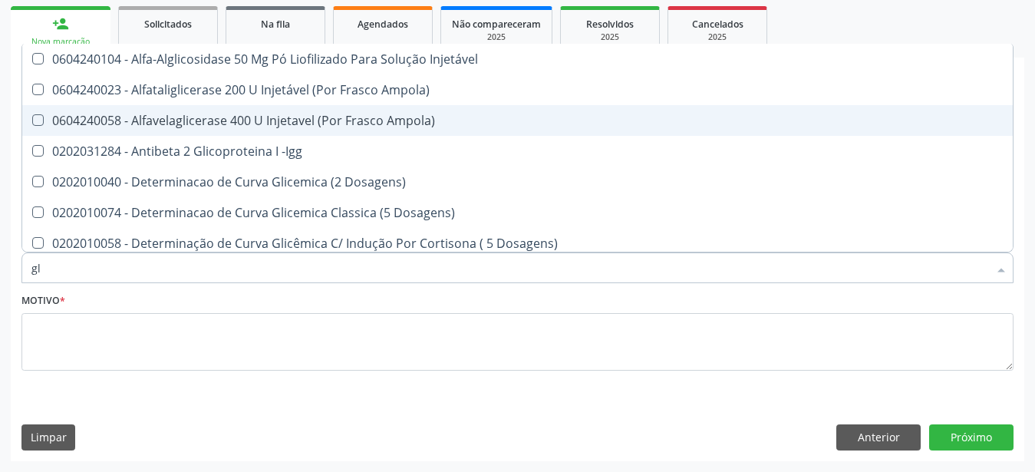
type input "g"
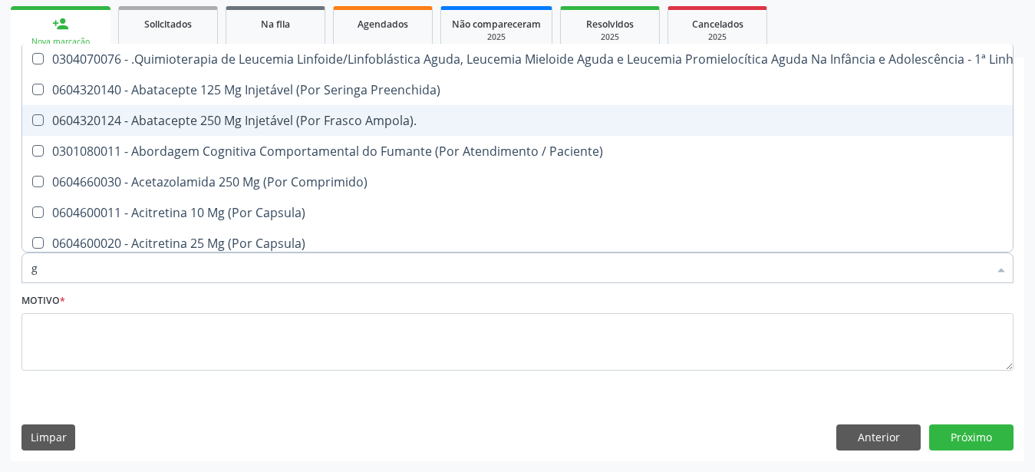
type input "gl"
checkbox Oftalmológica "true"
type input "gli"
checkbox Fígado "true"
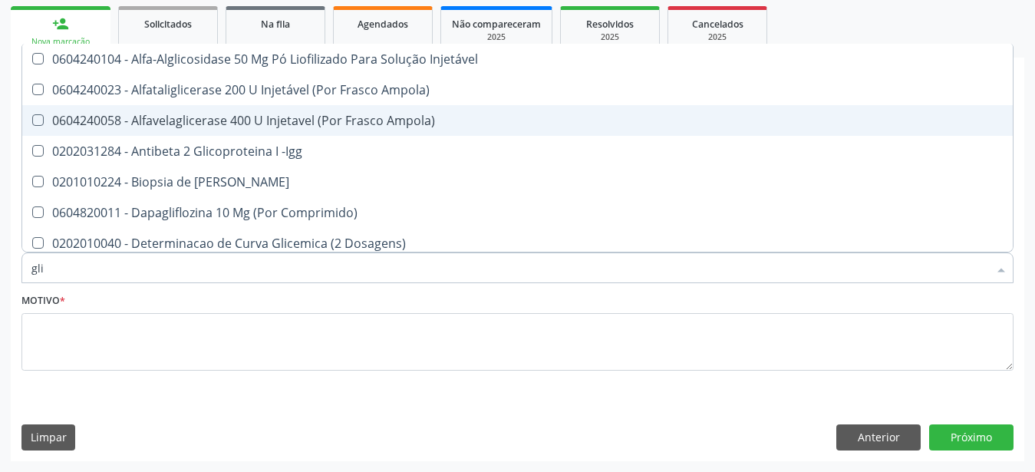
type input "glic"
checkbox Aminoglicosideos "true"
checkbox Glicose "false"
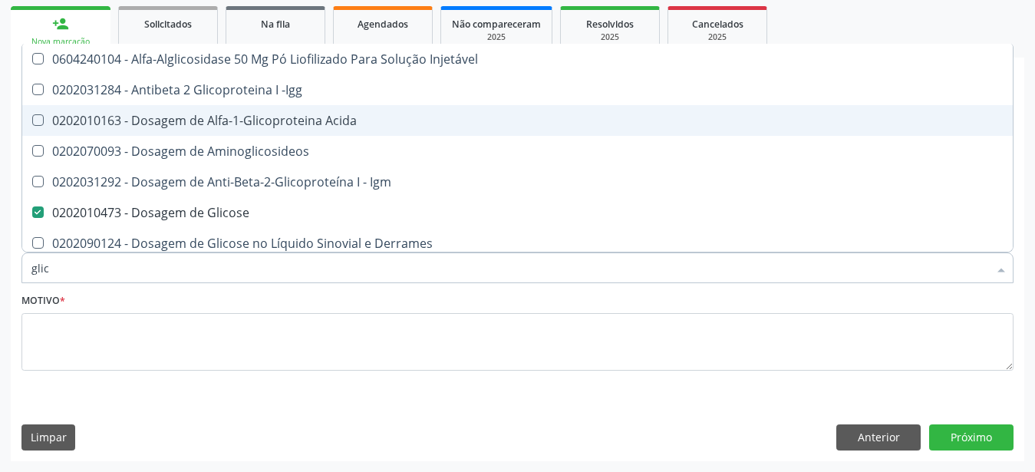
type input "glico"
checkbox Glicose "true"
checkbox Glicose "false"
type input "glicos"
checkbox Acida "true"
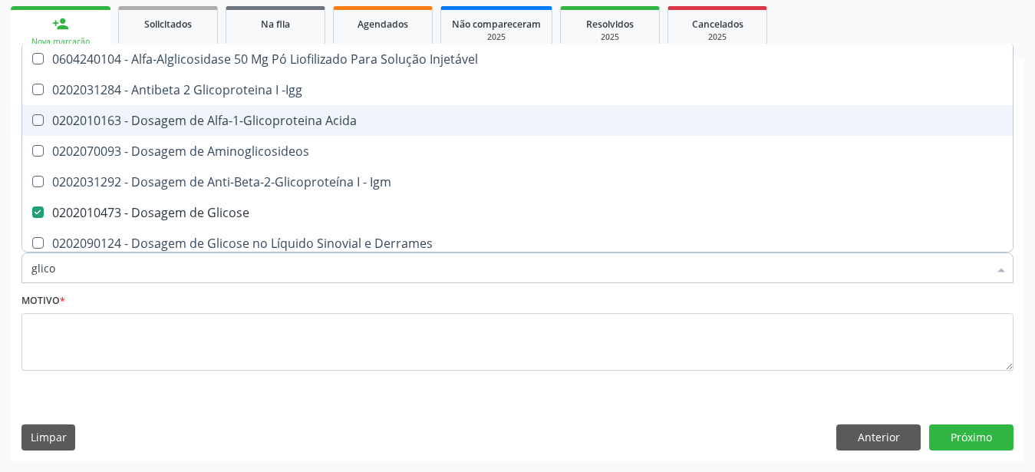
checkbox Glicose "false"
type input "glicosi"
checkbox Acida "false"
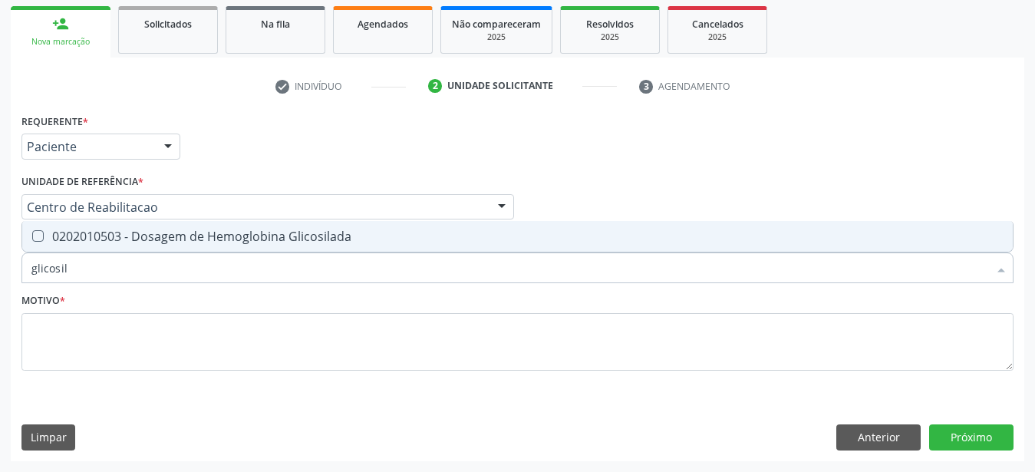
type input "glicosila"
click at [143, 230] on div "0202010503 - Dosagem de Hemoglobina Glicosilada" at bounding box center [517, 236] width 972 height 12
checkbox Glicosilada "true"
type input "glicosi"
checkbox Glicosilada "false"
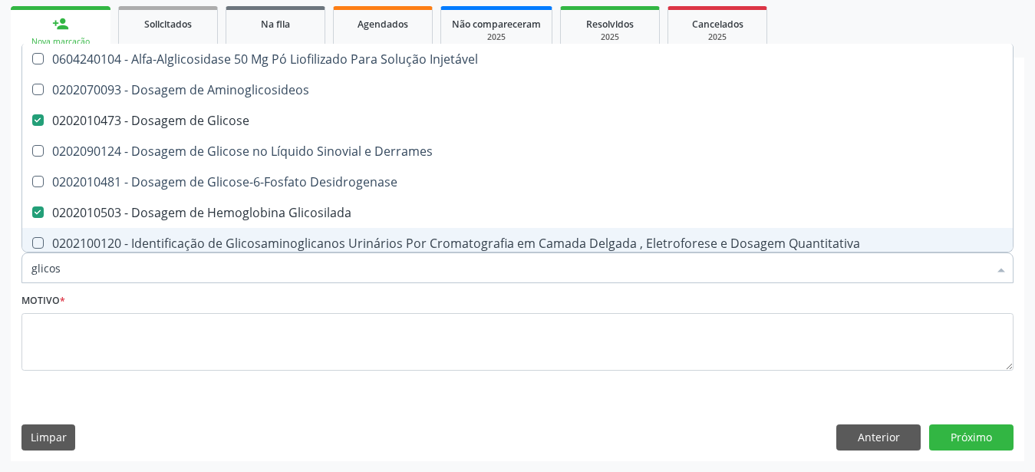
type input "glico"
checkbox Glicose "false"
checkbox Glicose "true"
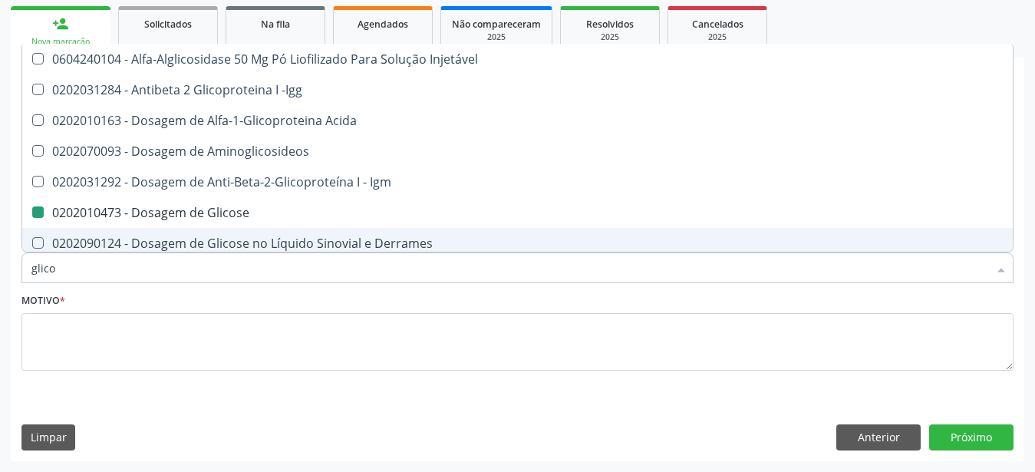
type input "glic"
checkbox Glicose "false"
checkbox Glicosilada "false"
checkbox Glicose "true"
type input "gli"
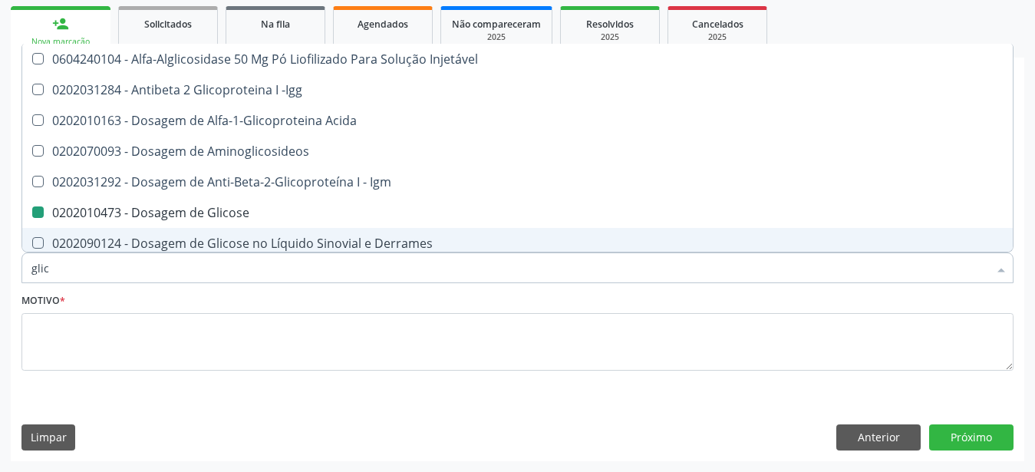
checkbox Glicose "false"
type input "g"
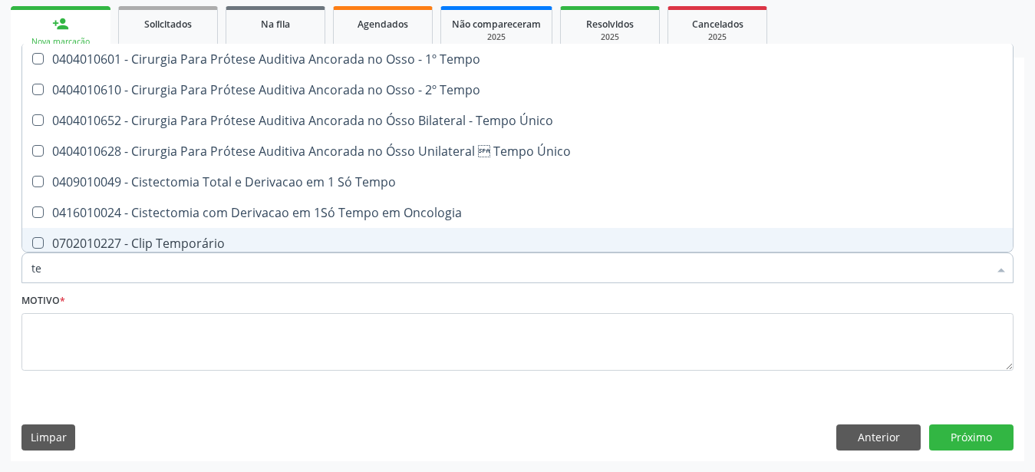
type input "t"
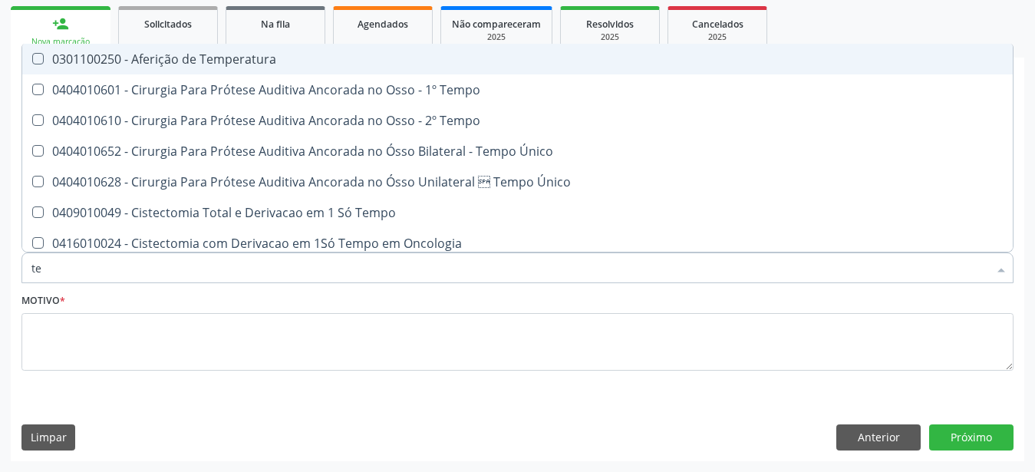
type input "t"
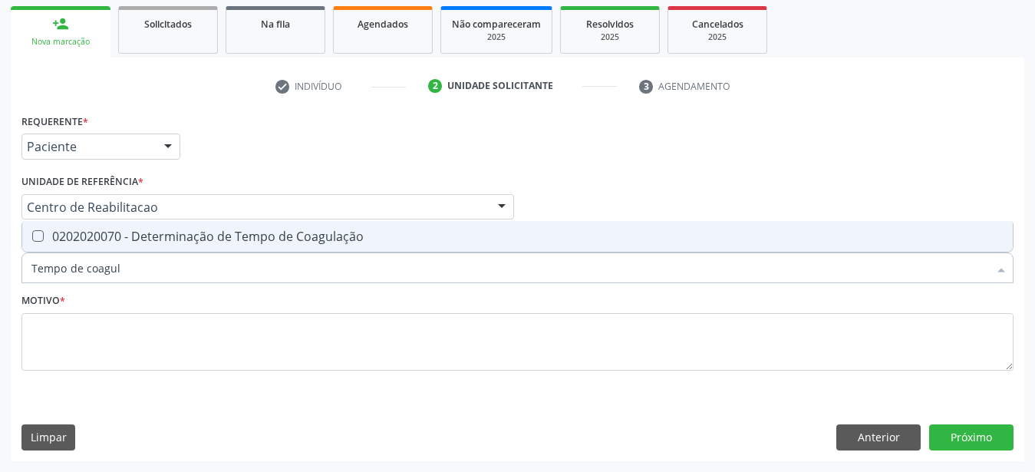
type input "Tempo de coagula"
click at [66, 230] on div "0202020070 - Determinação de Tempo de Coagulação" at bounding box center [517, 236] width 972 height 12
checkbox Coagulação "true"
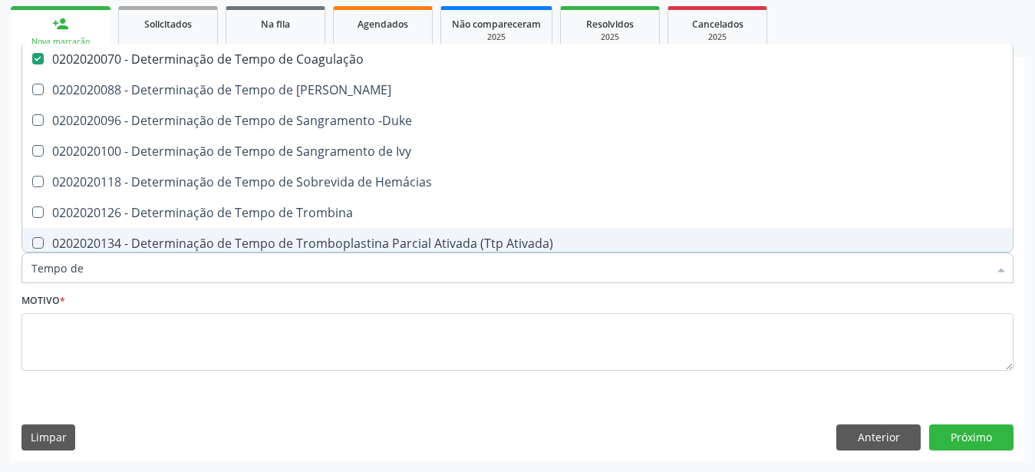
type input "Tempo de s"
checkbox Coagulação "false"
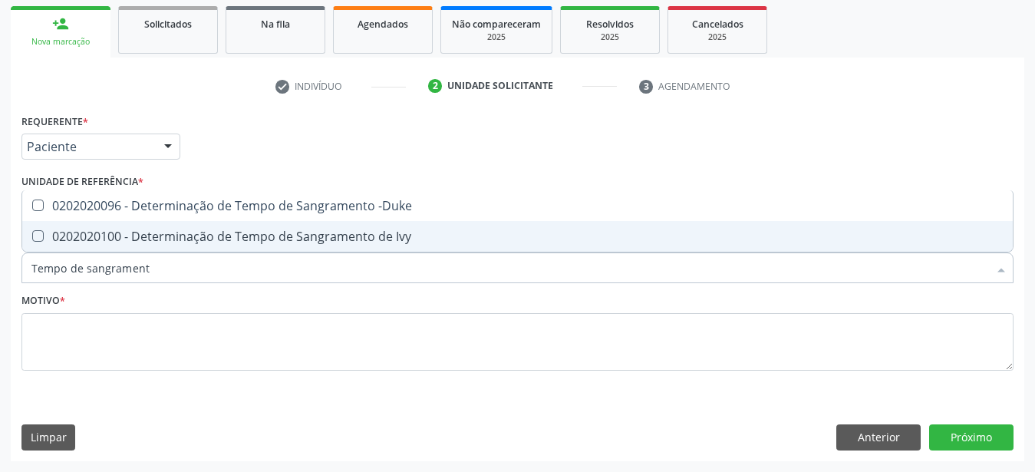
type input "Tempo de sangramento"
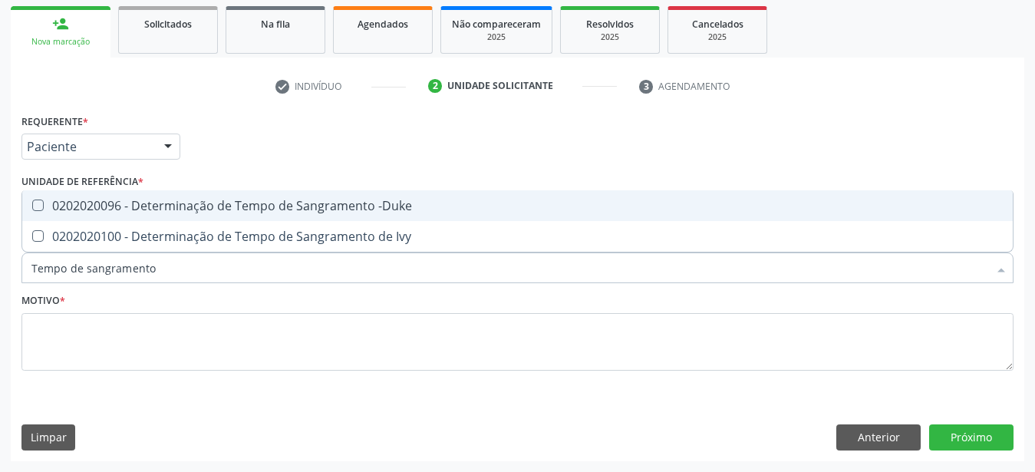
click at [208, 200] on div "0202020096 - Determinação de Tempo de Sangramento -Duke" at bounding box center [517, 206] width 972 height 12
checkbox -Duke "true"
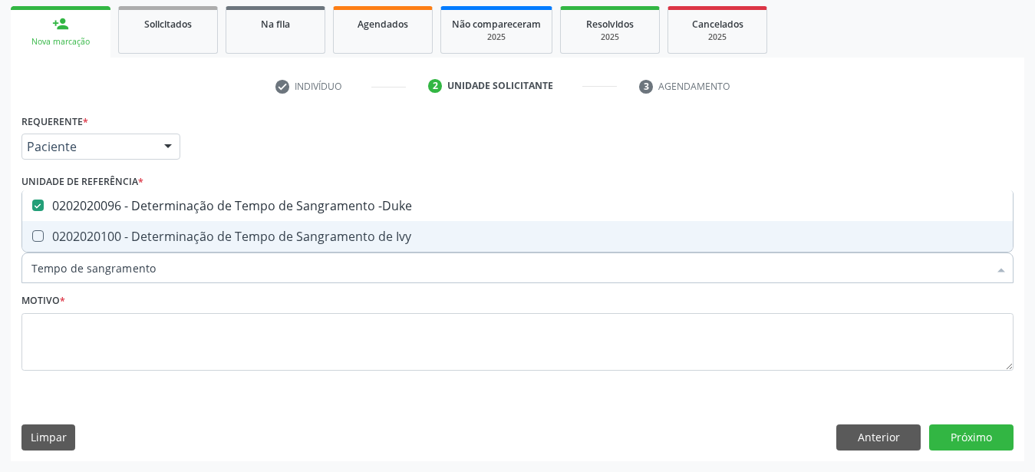
drag, startPoint x: 167, startPoint y: 255, endPoint x: 2, endPoint y: 285, distance: 168.5
click at [31, 283] on input "Tempo de sangramento" at bounding box center [509, 268] width 957 height 31
checkbox -Duke "false"
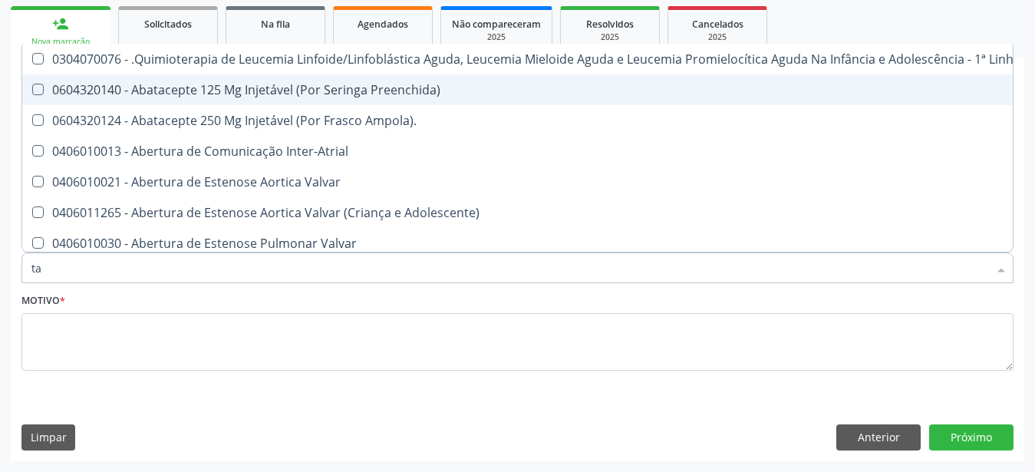
type input "tap"
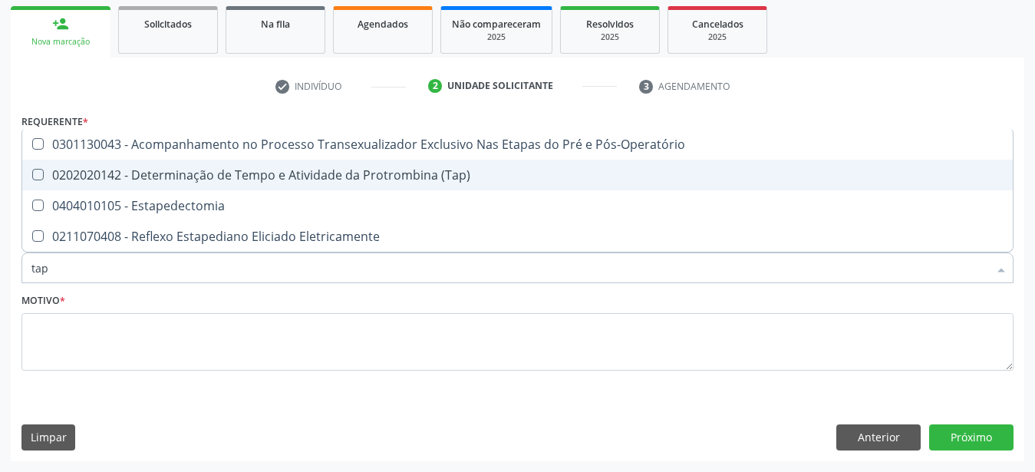
click at [282, 170] on div "0202020142 - Determinação de Tempo e Atividade da Protrombina (Tap)" at bounding box center [517, 175] width 972 height 12
checkbox \(Tap\) "true"
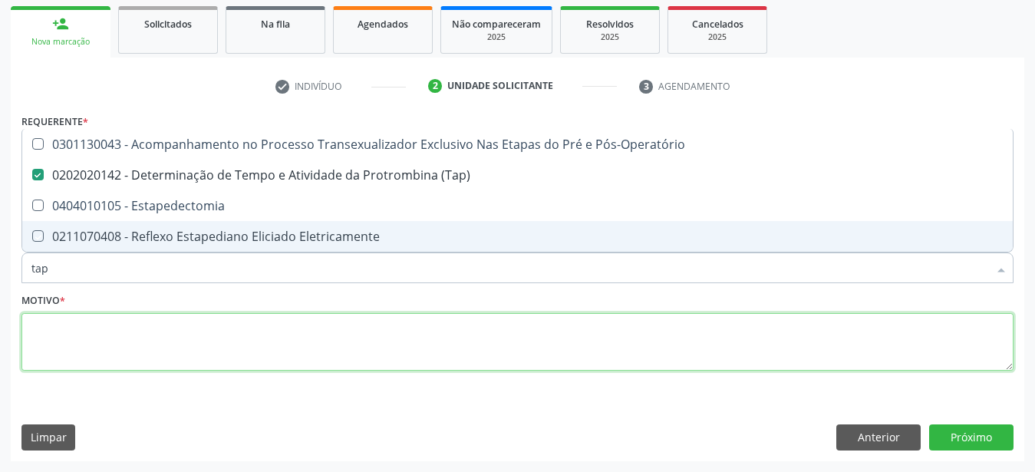
click at [134, 337] on textarea at bounding box center [517, 342] width 992 height 58
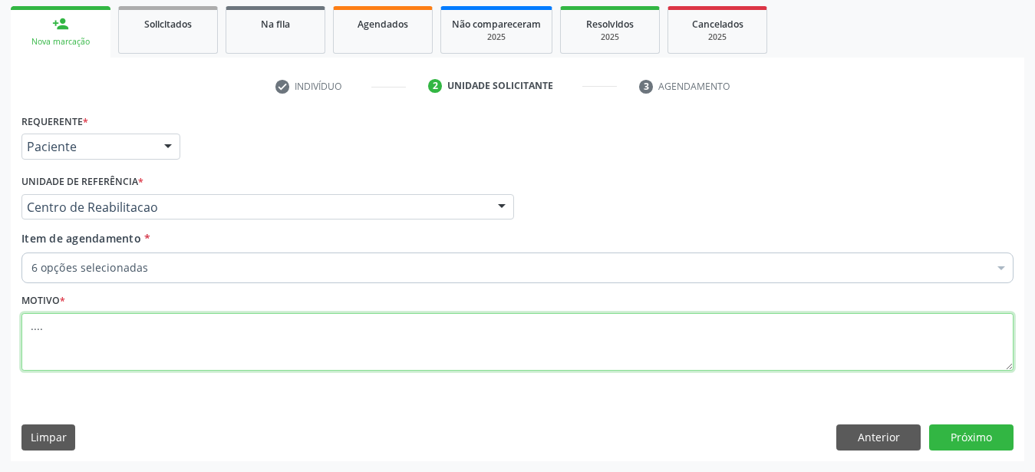
type textarea "...."
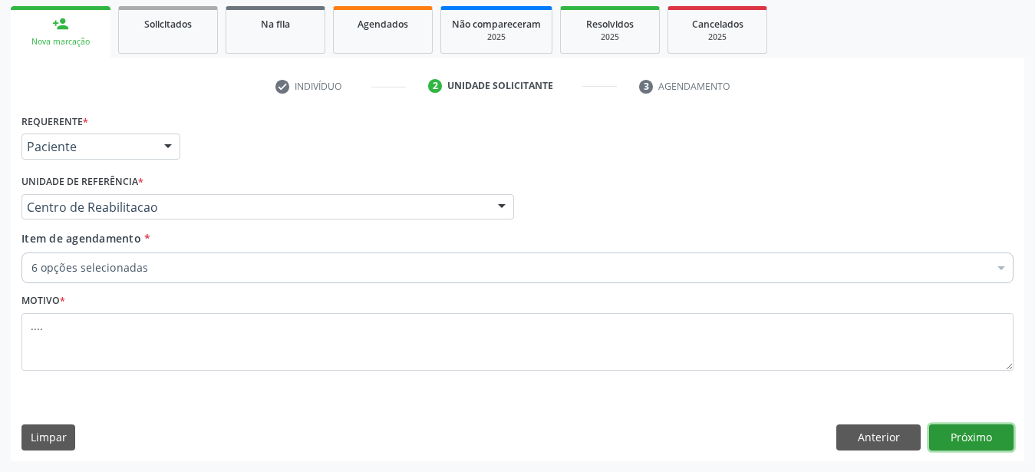
click at [997, 431] on button "Próximo" at bounding box center [971, 437] width 84 height 26
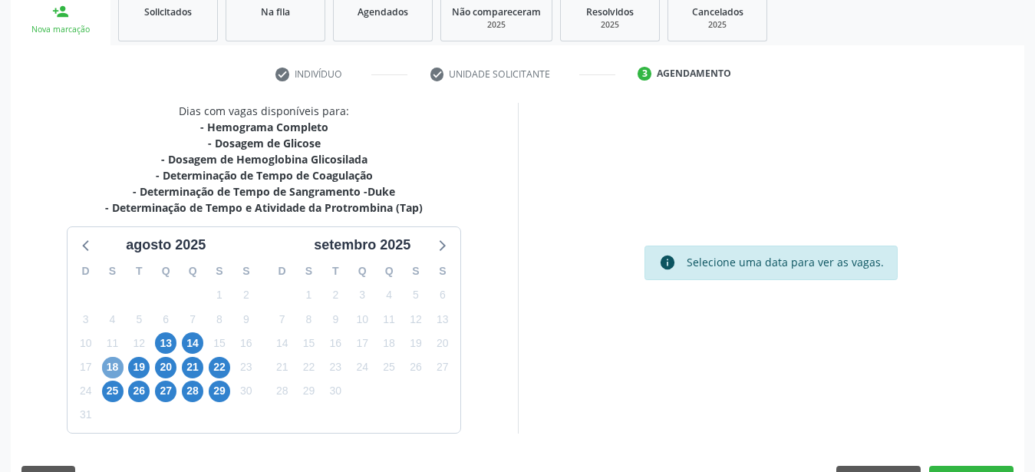
click at [117, 368] on span "18" at bounding box center [112, 367] width 21 height 21
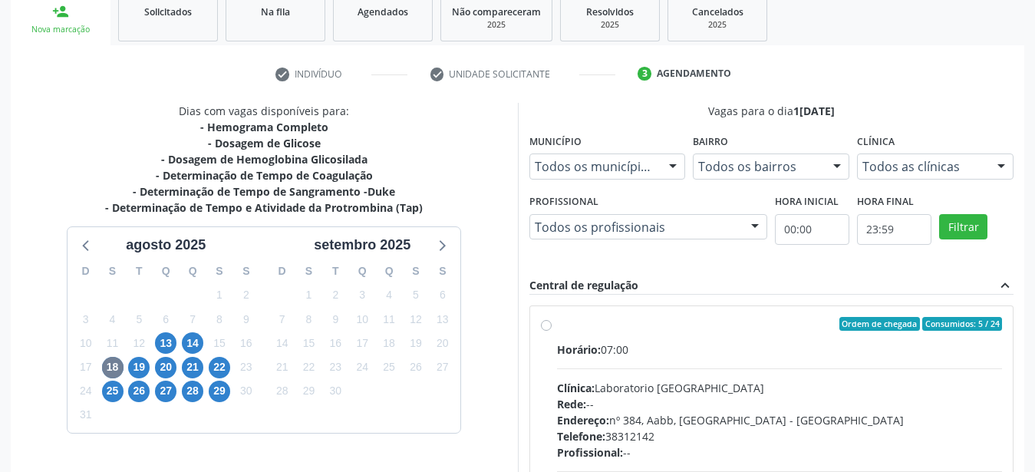
click at [557, 328] on label "Ordem de chegada Consumidos: 5 / 24 Horário: 07:00 Clínica: Laboratorio Sao Fra…" at bounding box center [780, 435] width 446 height 236
click at [551, 328] on input "Ordem de chegada Consumidos: 5 / 24 Horário: 07:00 Clínica: Laboratorio Sao Fra…" at bounding box center [546, 324] width 11 height 14
radio input "true"
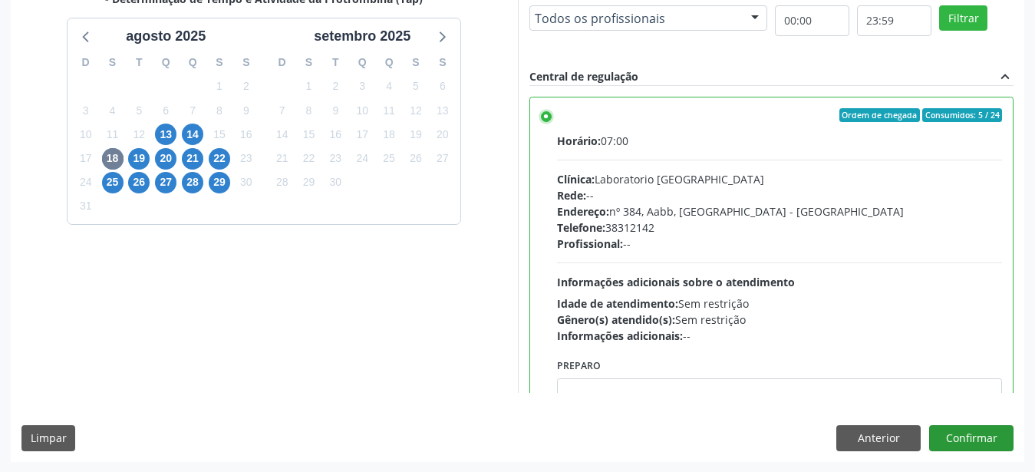
scroll to position [350, 0]
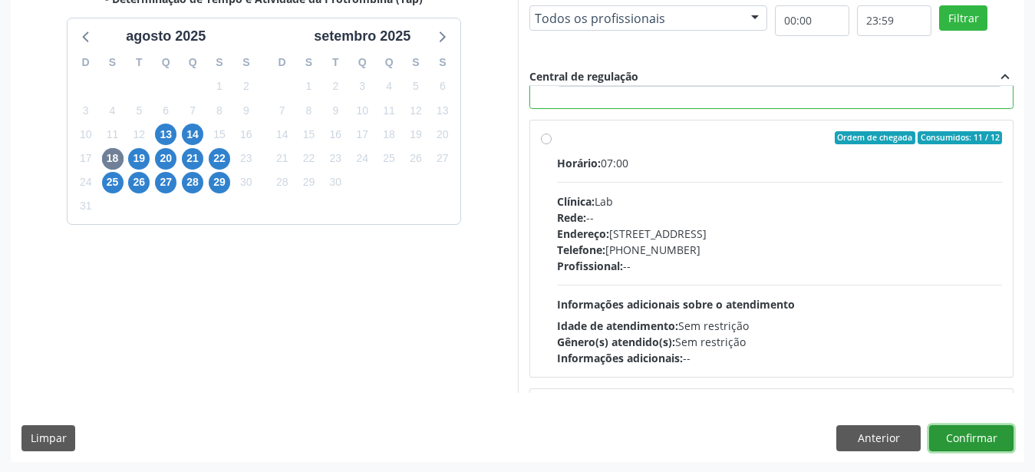
click at [972, 444] on button "Confirmar" at bounding box center [971, 438] width 84 height 26
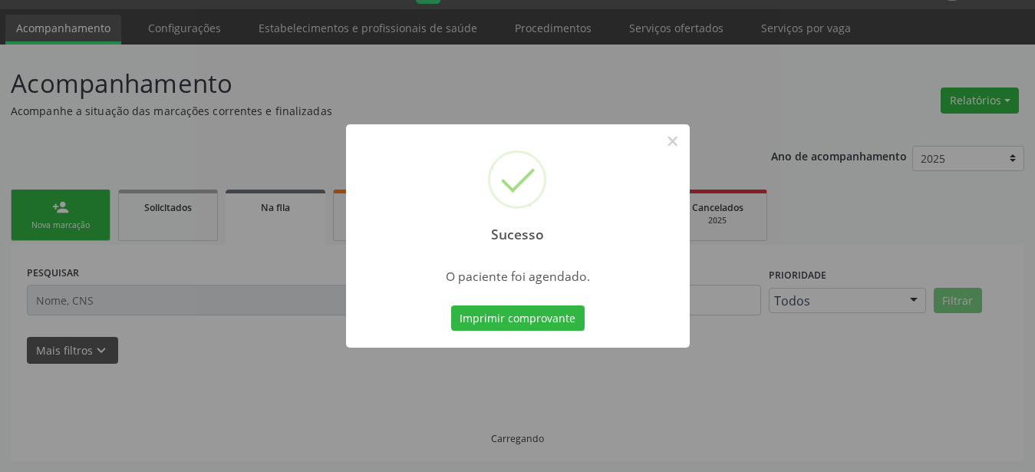
scroll to position [39, 0]
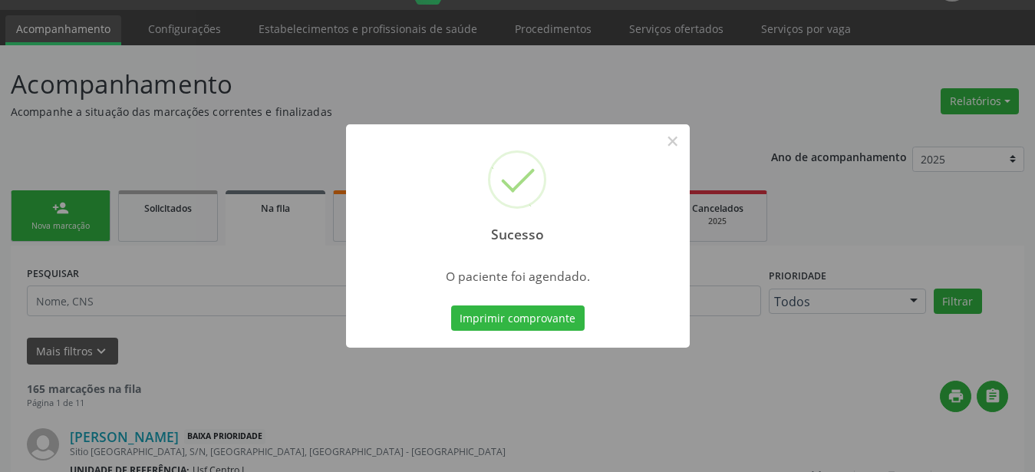
click at [514, 333] on div "Imprimir comprovante Cancel" at bounding box center [517, 318] width 140 height 32
click at [507, 318] on button "Imprimir comprovante" at bounding box center [518, 318] width 134 height 26
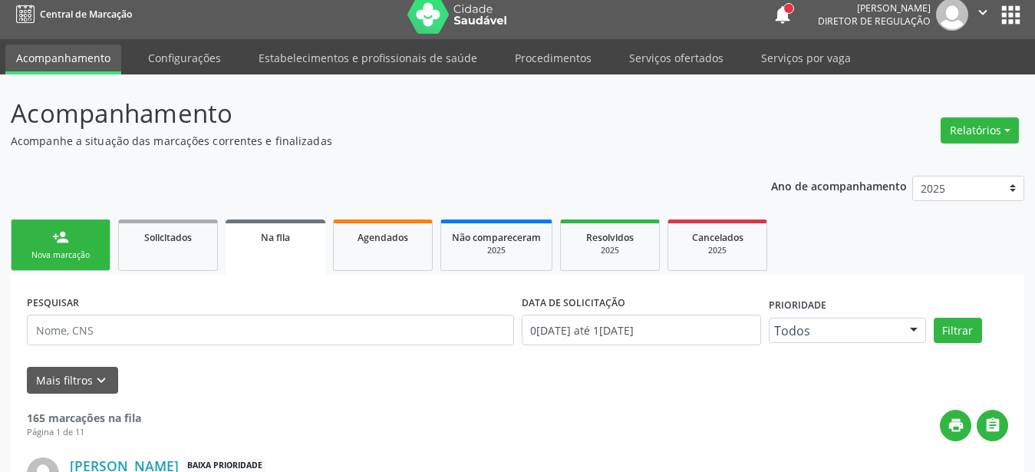
scroll to position [0, 0]
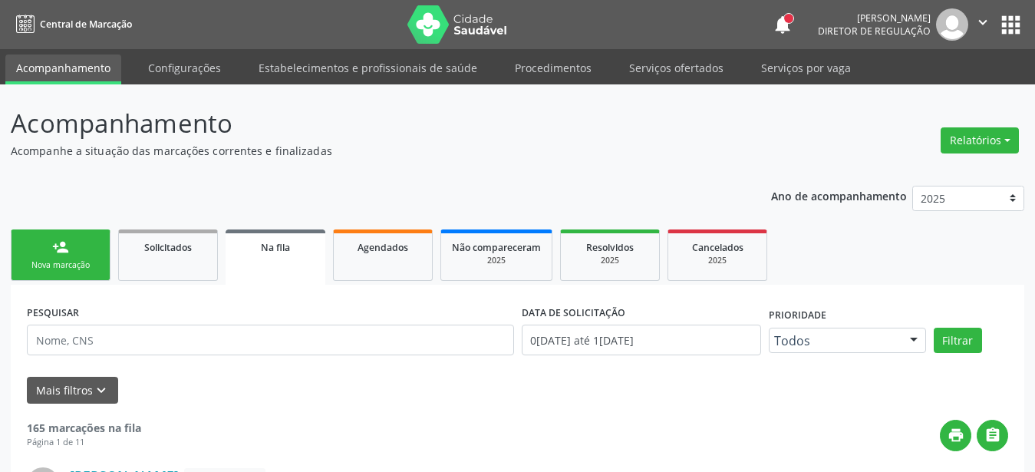
click at [1012, 18] on button "apps" at bounding box center [1011, 25] width 27 height 27
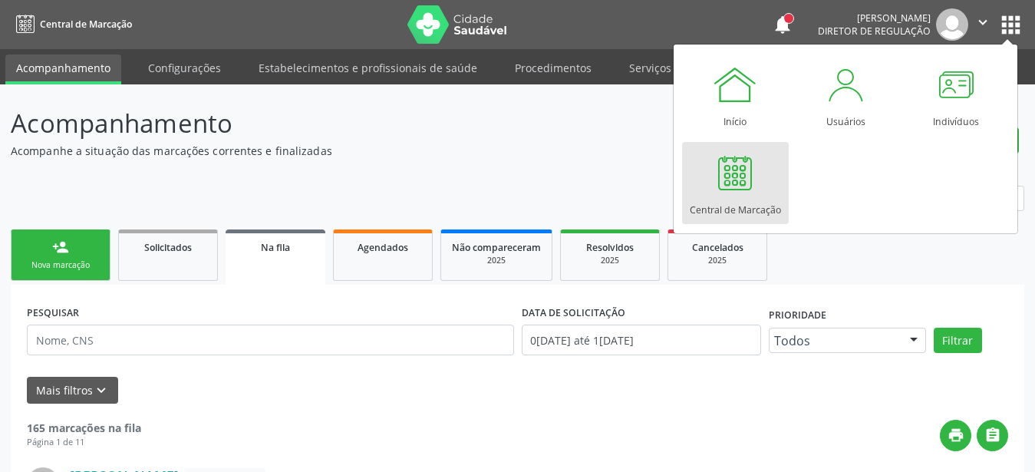
click at [750, 207] on div "Central de Marcação" at bounding box center [735, 206] width 91 height 21
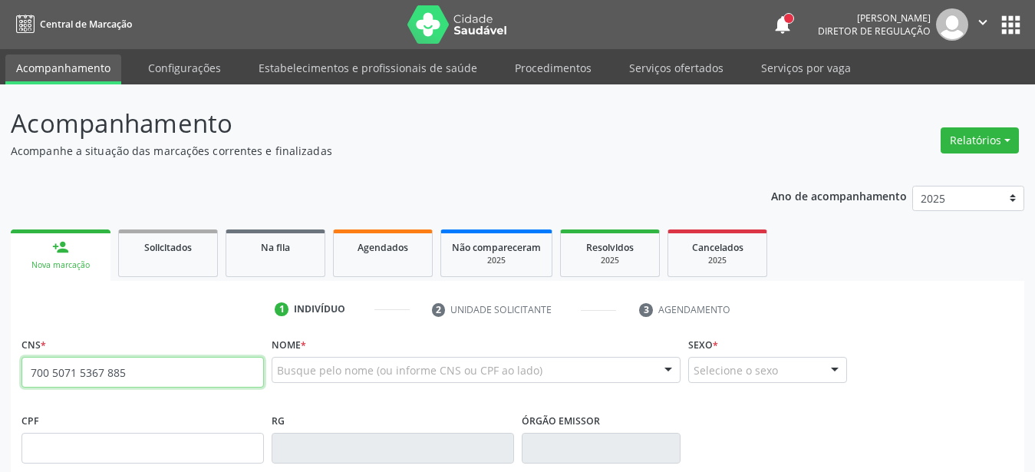
type input "700 5071 5367 8859"
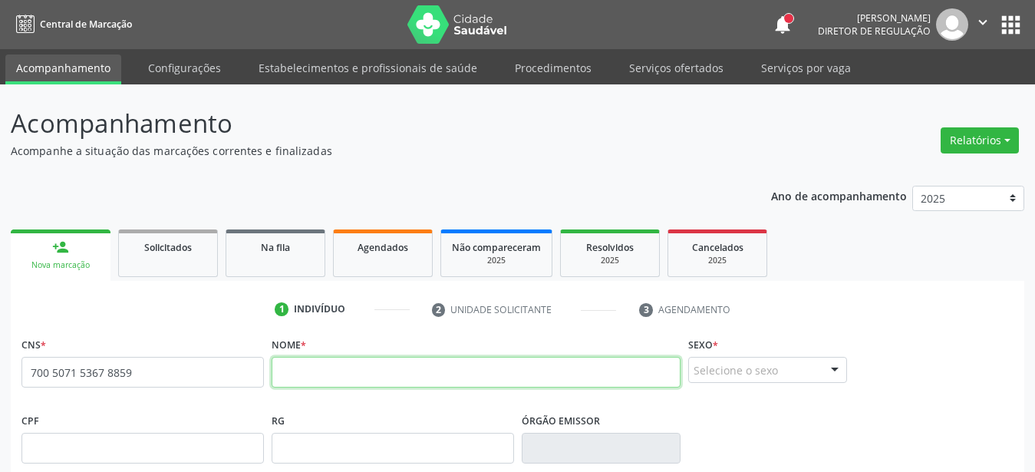
click at [393, 378] on input "text" at bounding box center [476, 372] width 409 height 31
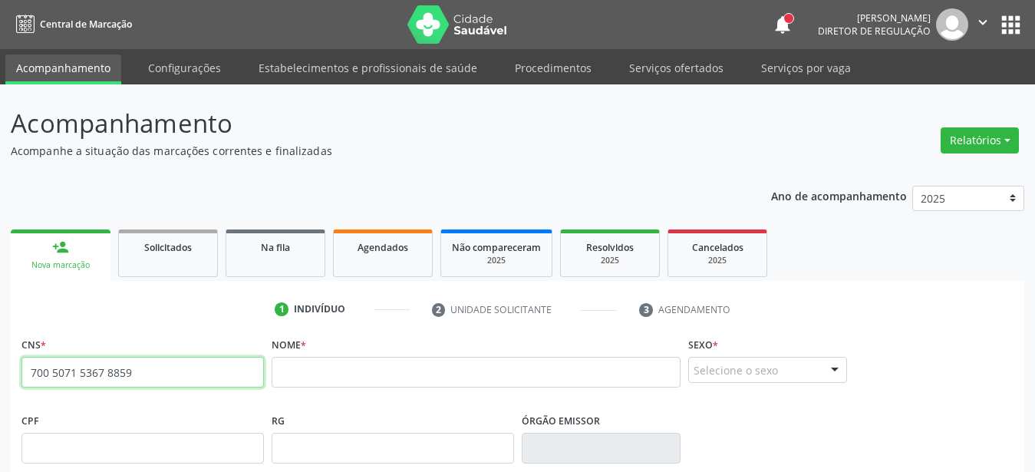
drag, startPoint x: 174, startPoint y: 377, endPoint x: 0, endPoint y: 425, distance: 180.8
click at [21, 388] on input "700 5071 5367 8859" at bounding box center [142, 372] width 243 height 31
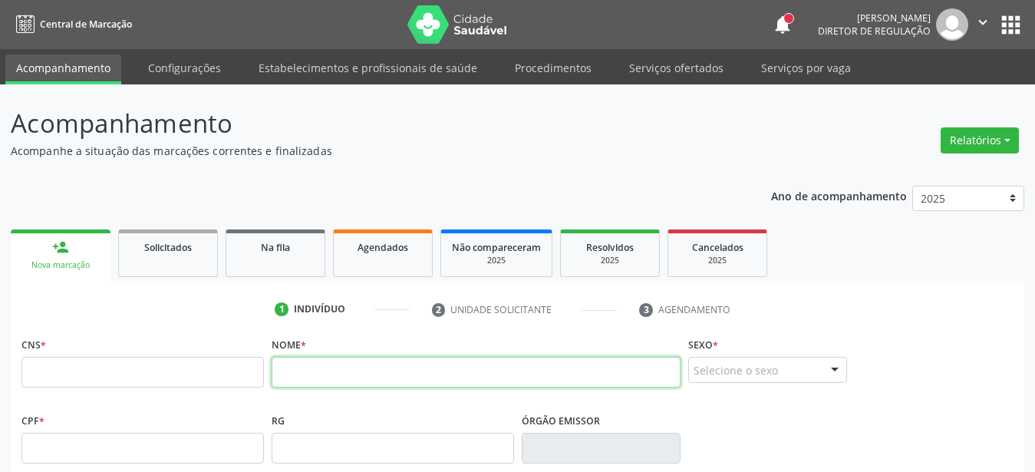
click at [434, 371] on input "text" at bounding box center [476, 372] width 409 height 31
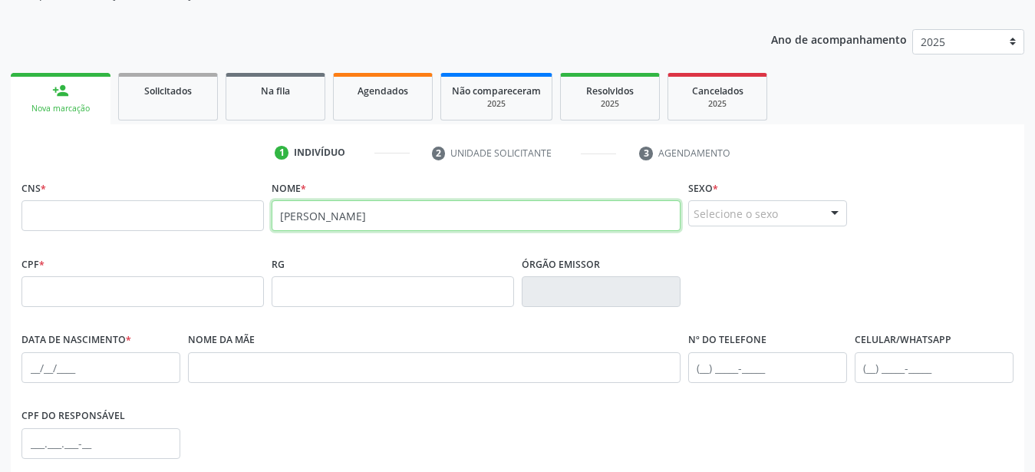
type input "[PERSON_NAME]"
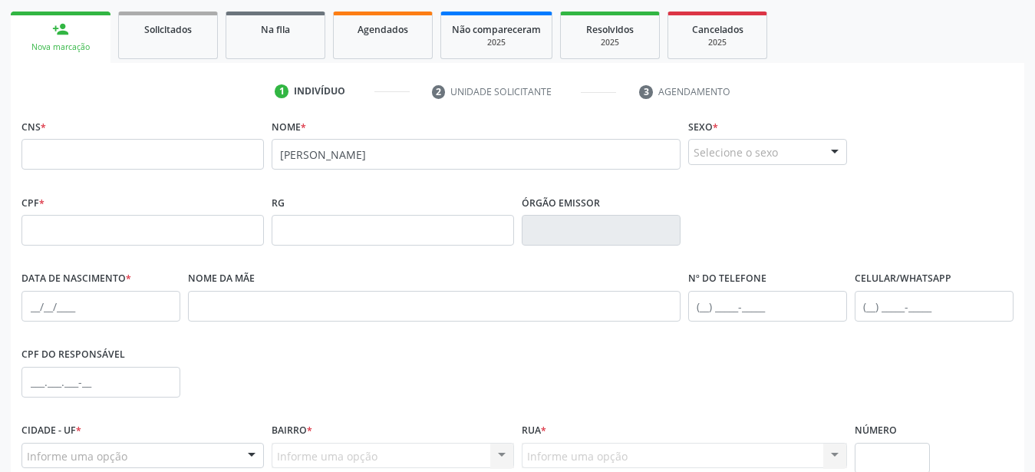
scroll to position [157, 0]
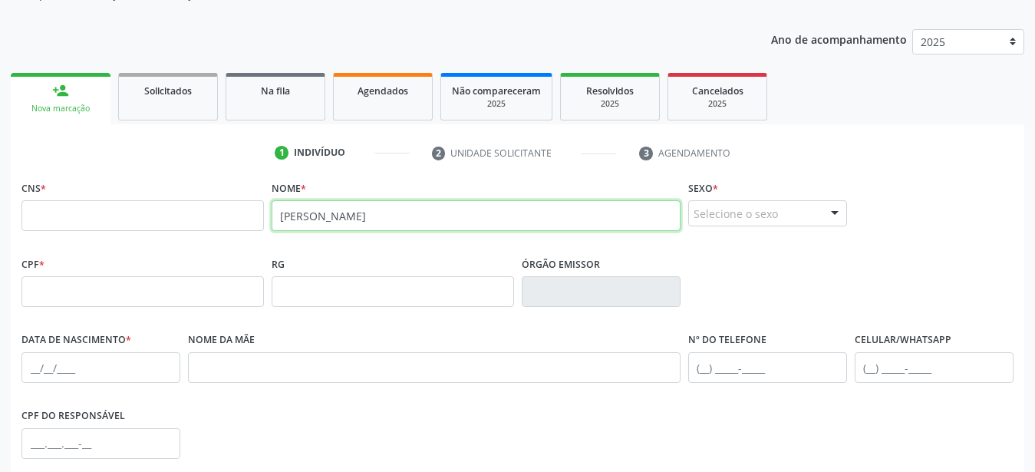
drag, startPoint x: 413, startPoint y: 211, endPoint x: 157, endPoint y: 208, distance: 256.4
click at [272, 208] on input "[PERSON_NAME]" at bounding box center [476, 215] width 409 height 31
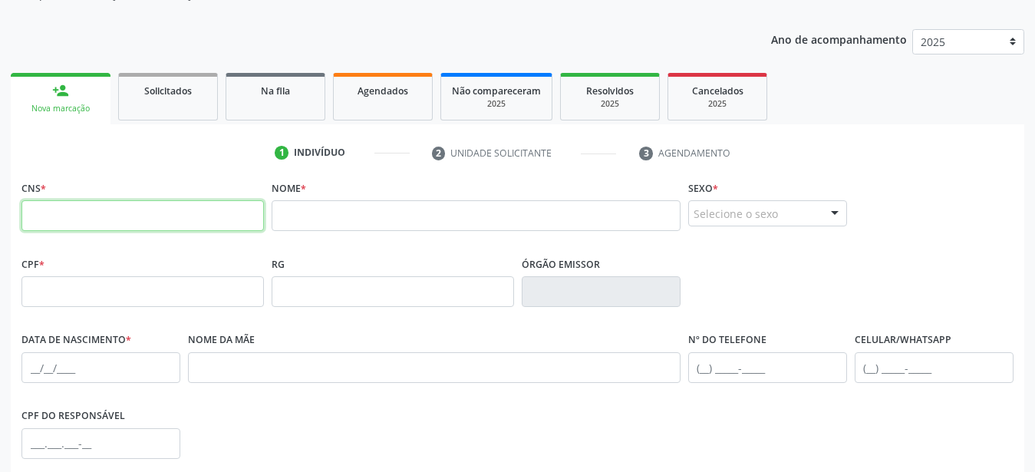
click at [41, 221] on input "text" at bounding box center [142, 215] width 243 height 31
type input "700 1038 7178 1790"
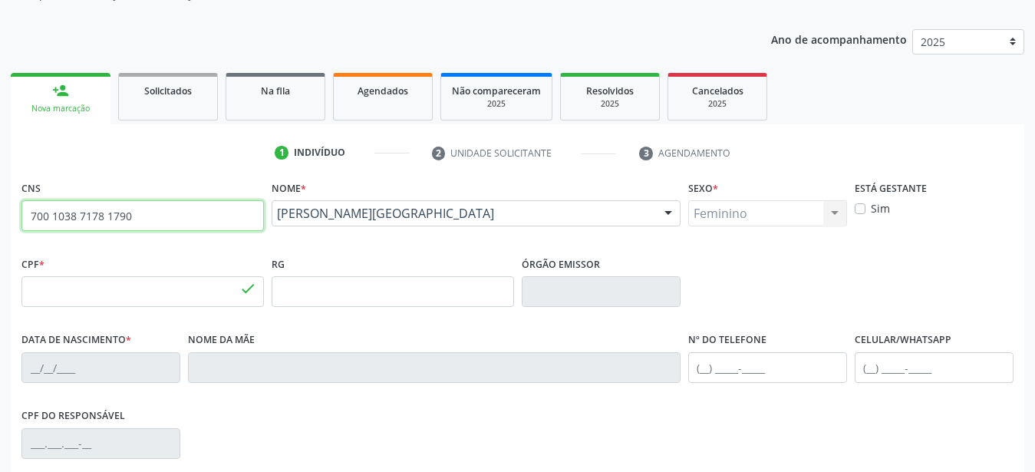
type input "062.558.744-86"
type input "1[DATE]"
type input "[PERSON_NAME][GEOGRAPHIC_DATA]"
type input "[PHONE_NUMBER]"
type input "007.439.954-30"
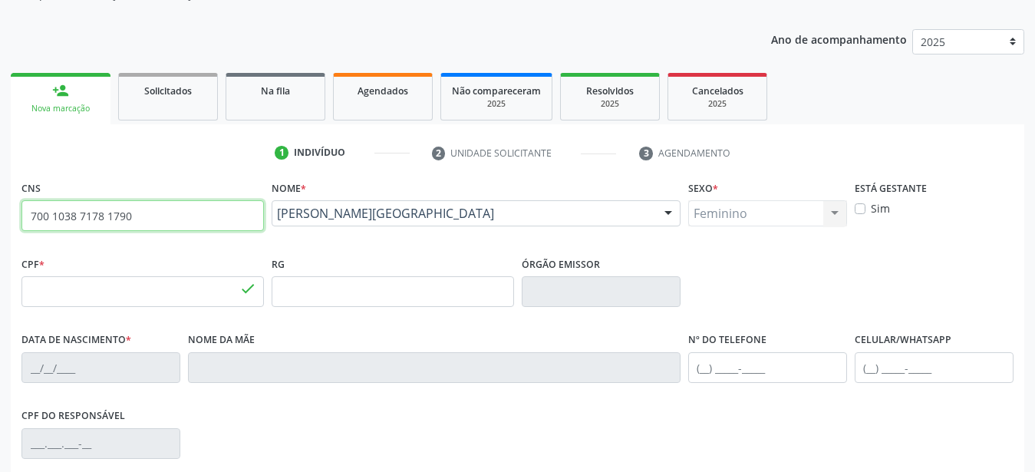
type input "1011"
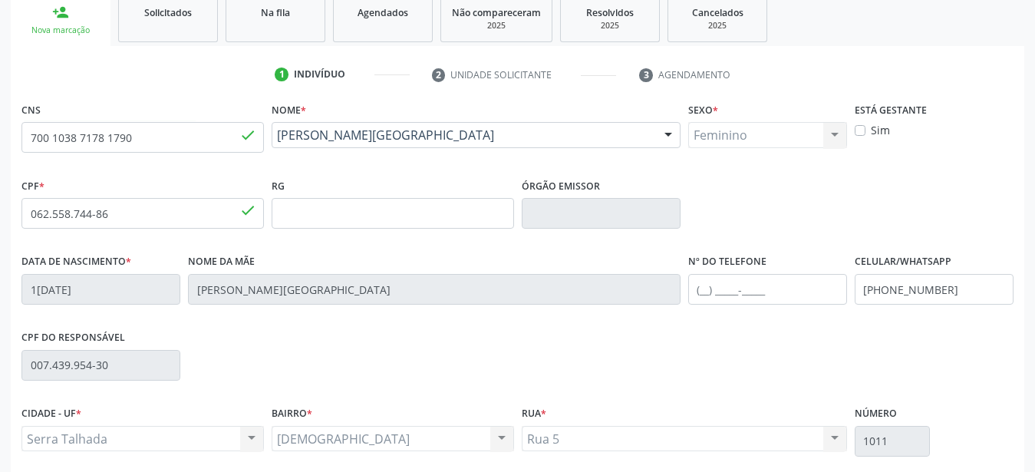
scroll to position [313, 0]
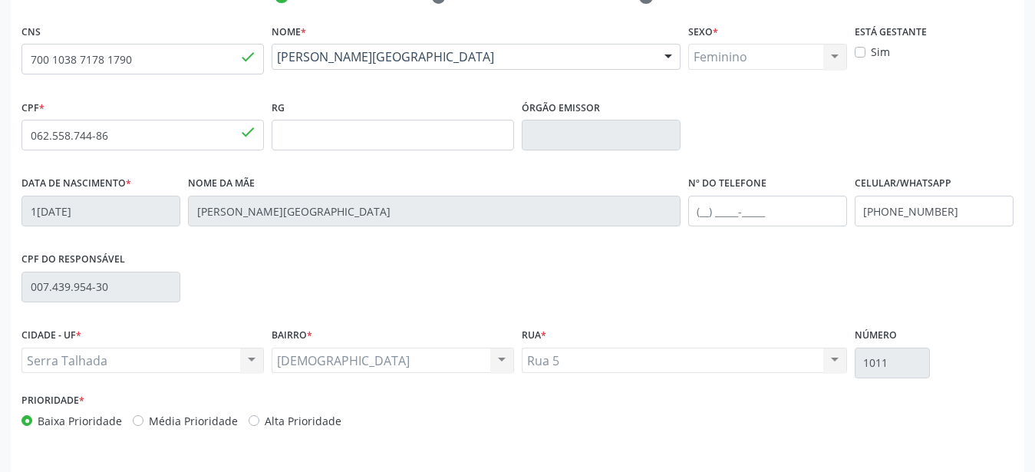
click at [993, 294] on div "CPF do responsável 007.439.954-30" at bounding box center [518, 286] width 1000 height 76
drag, startPoint x: 959, startPoint y: 206, endPoint x: 747, endPoint y: 203, distance: 212.6
click at [855, 203] on input "[PHONE_NUMBER]" at bounding box center [934, 211] width 159 height 31
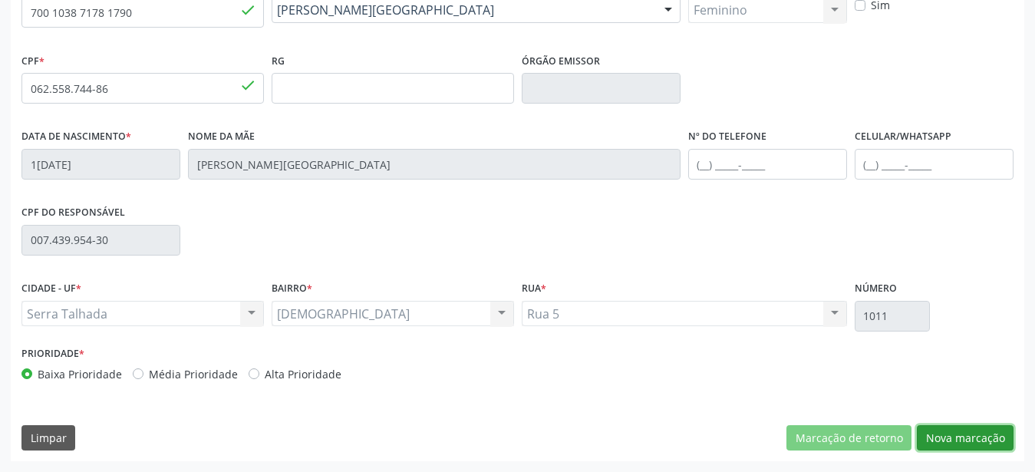
drag, startPoint x: 999, startPoint y: 437, endPoint x: 814, endPoint y: 394, distance: 189.9
click at [998, 437] on button "Nova marcação" at bounding box center [965, 438] width 97 height 26
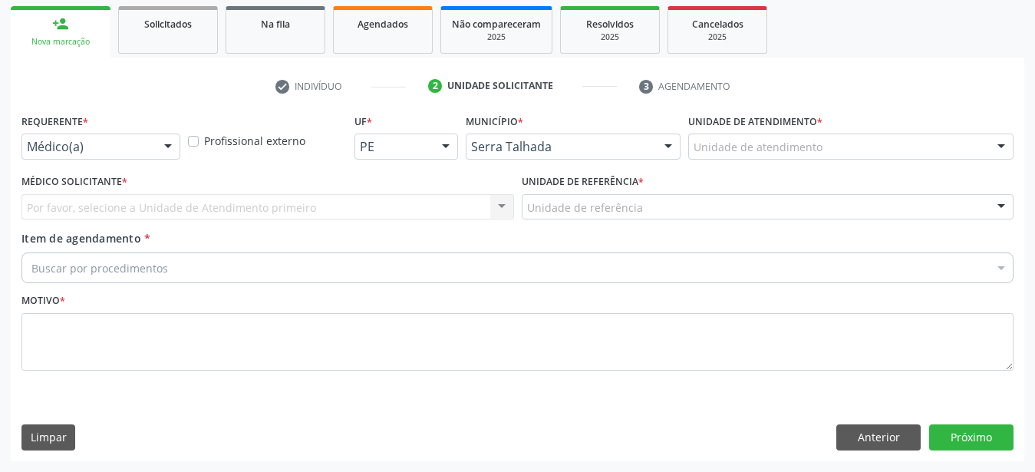
scroll to position [236, 0]
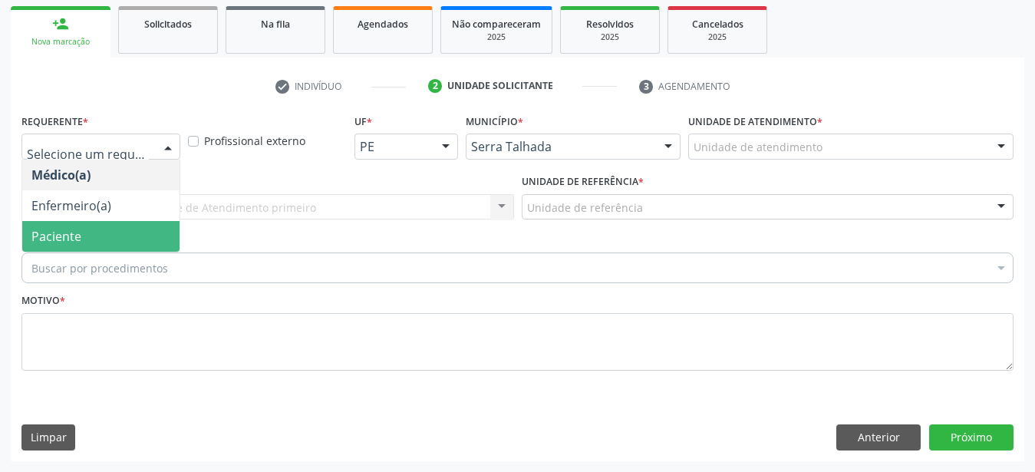
click at [41, 228] on span "Paciente" at bounding box center [56, 236] width 50 height 17
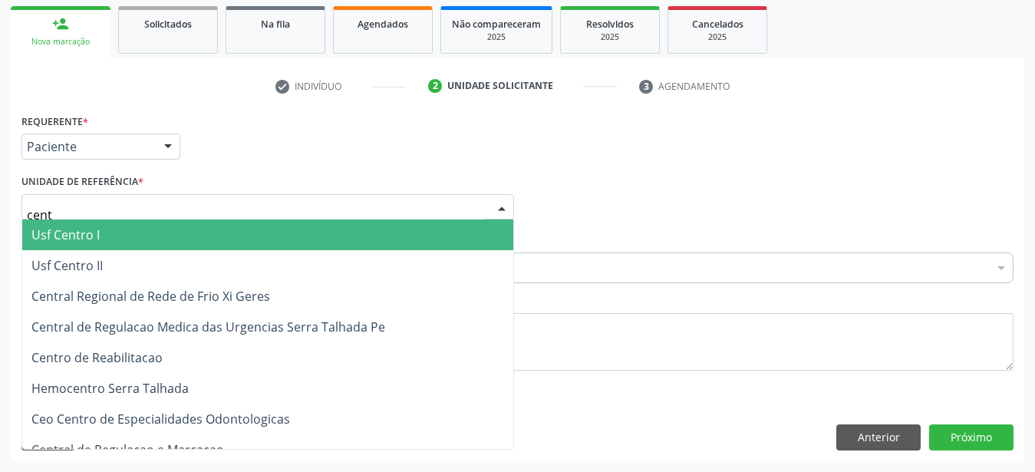
type input "centr"
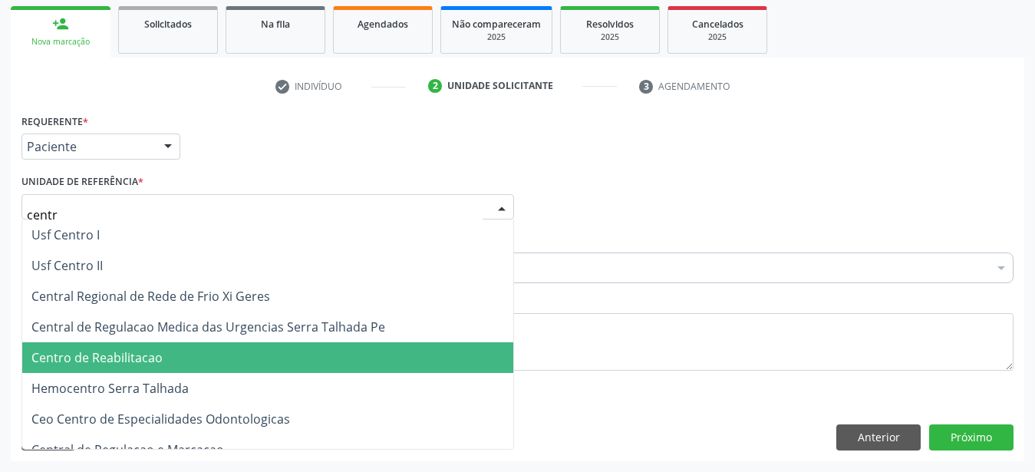
click at [140, 342] on span "Centro de Reabilitacao" at bounding box center [267, 357] width 491 height 31
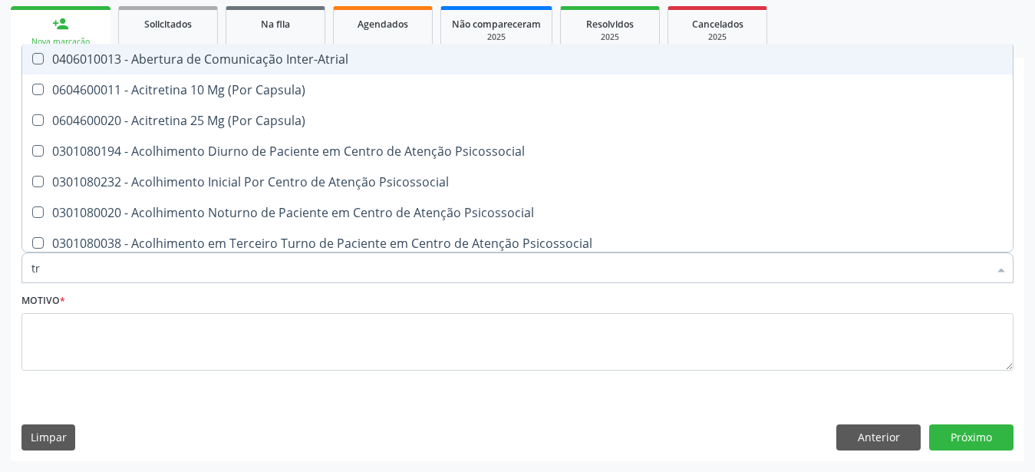
type input "t"
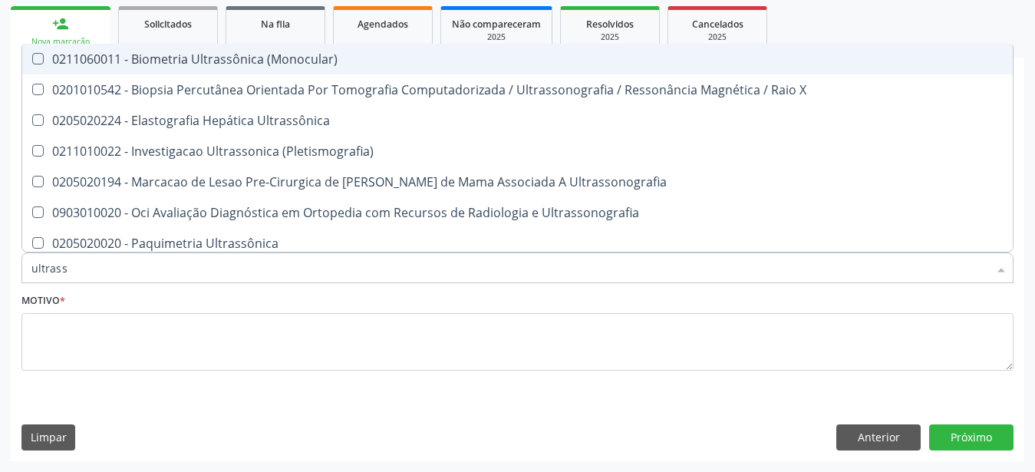
type input "ultrasso"
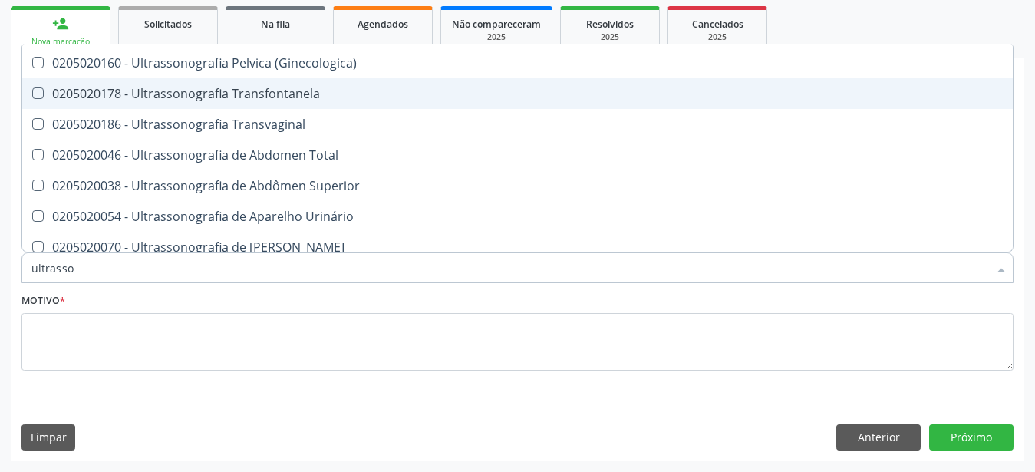
scroll to position [304, 0]
click at [327, 78] on span "0205020186 - Ultrassonografia Transvaginal" at bounding box center [517, 93] width 991 height 31
checkbox Transvaginal "true"
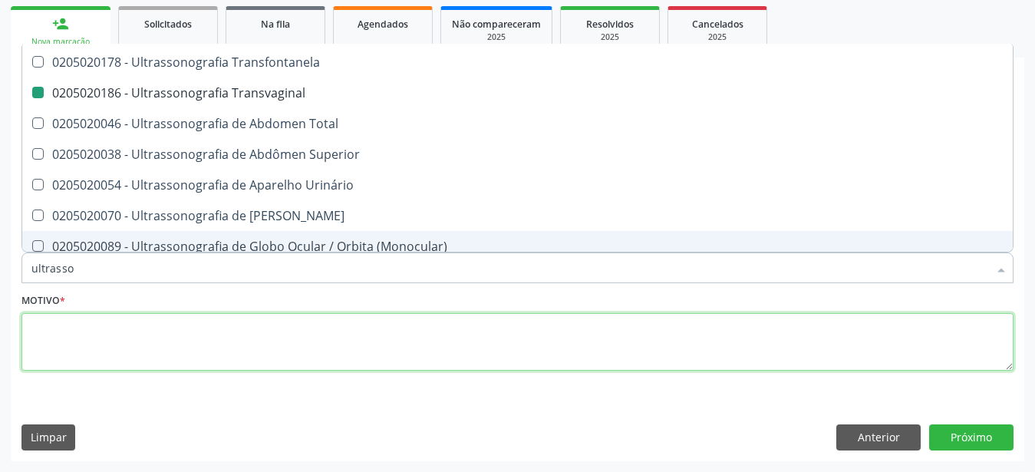
click at [105, 319] on textarea at bounding box center [517, 342] width 992 height 58
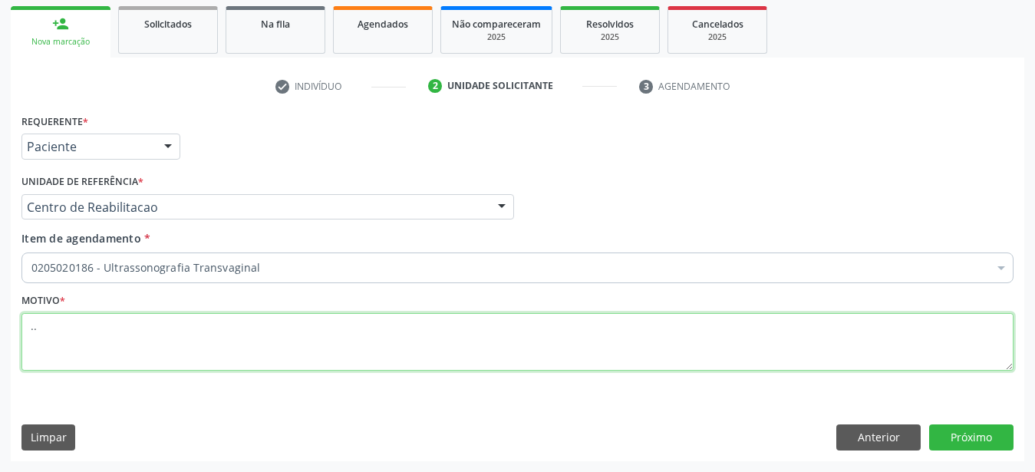
scroll to position [0, 0]
type textarea "..."
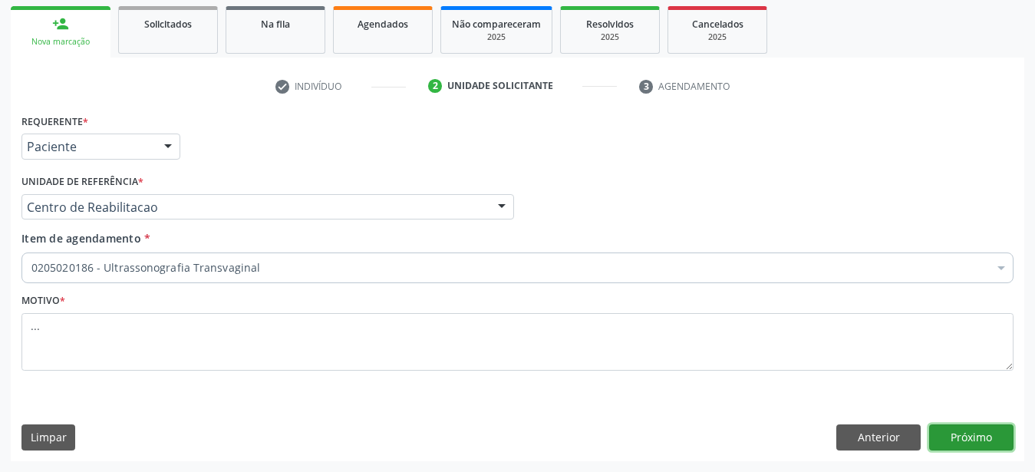
drag, startPoint x: 969, startPoint y: 441, endPoint x: 286, endPoint y: 295, distance: 697.7
click at [968, 439] on button "Próximo" at bounding box center [971, 437] width 84 height 26
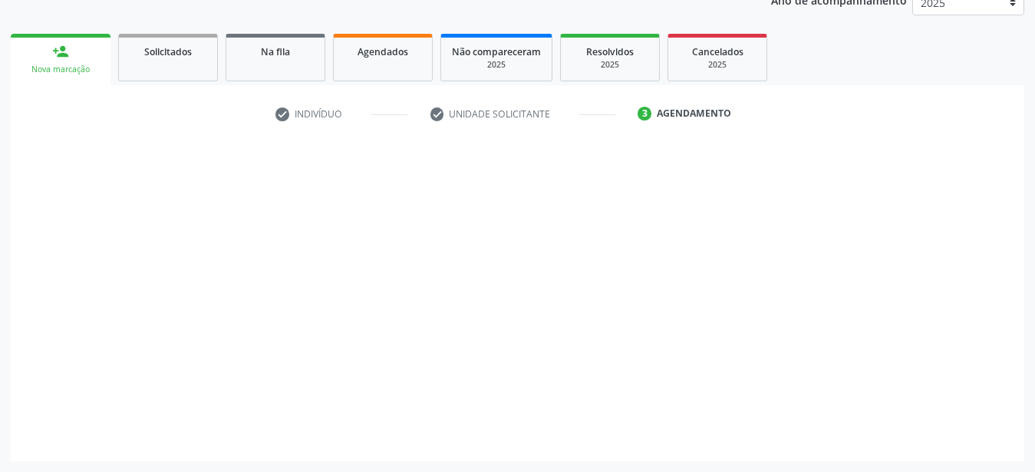
scroll to position [196, 0]
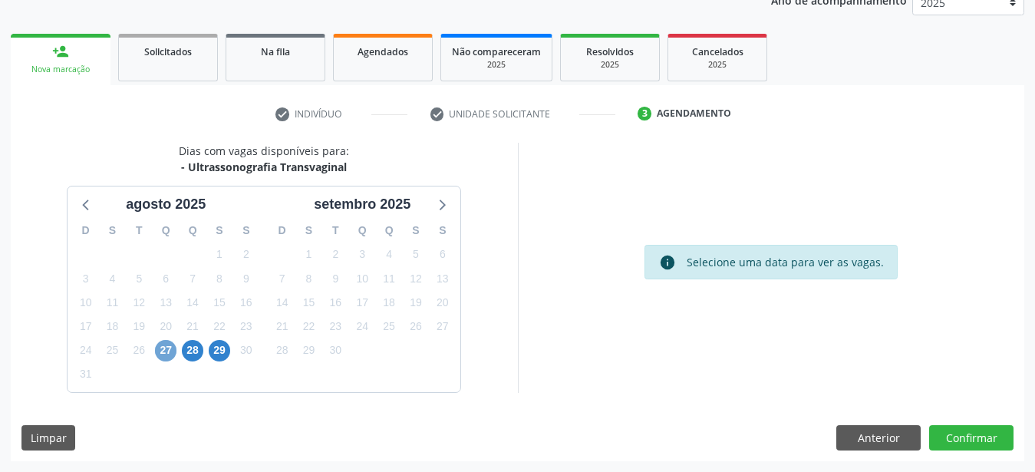
click at [165, 348] on span "27" at bounding box center [165, 350] width 21 height 21
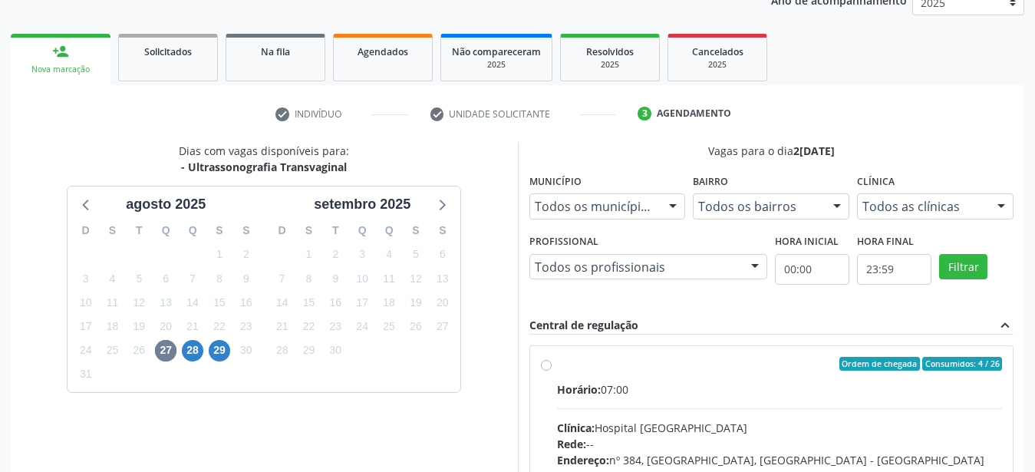
click at [552, 368] on div "Ordem de chegada Consumidos: 4 / 26 Horário: 07:00 Clínica: Hospital [GEOGRAPHI…" at bounding box center [772, 475] width 462 height 236
radio input "true"
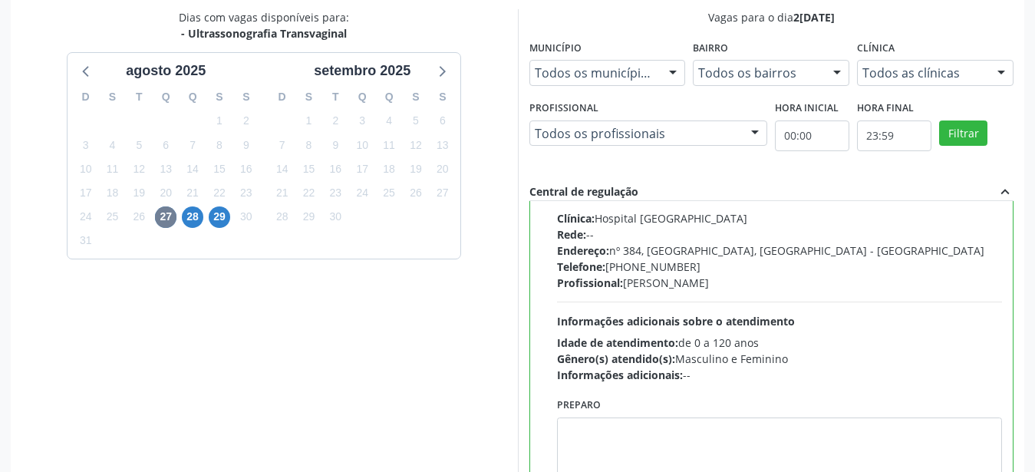
scroll to position [444, 0]
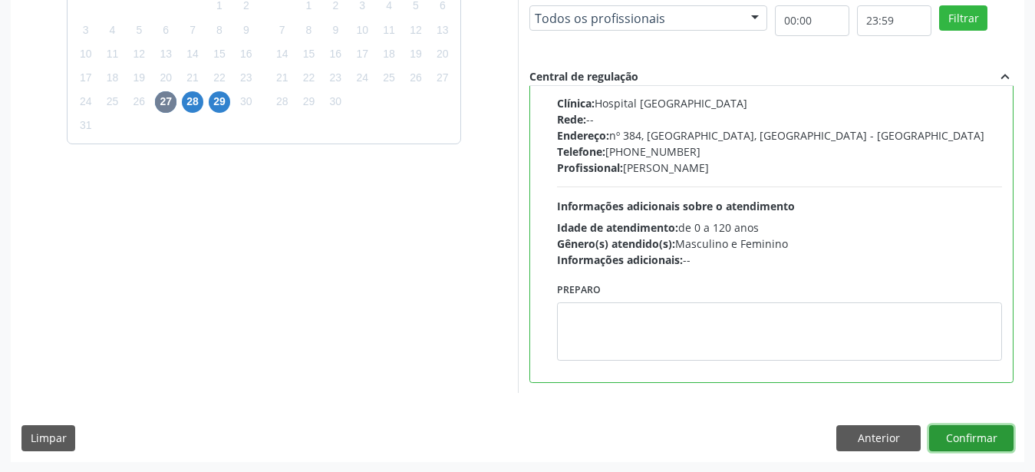
click at [971, 440] on button "Confirmar" at bounding box center [971, 438] width 84 height 26
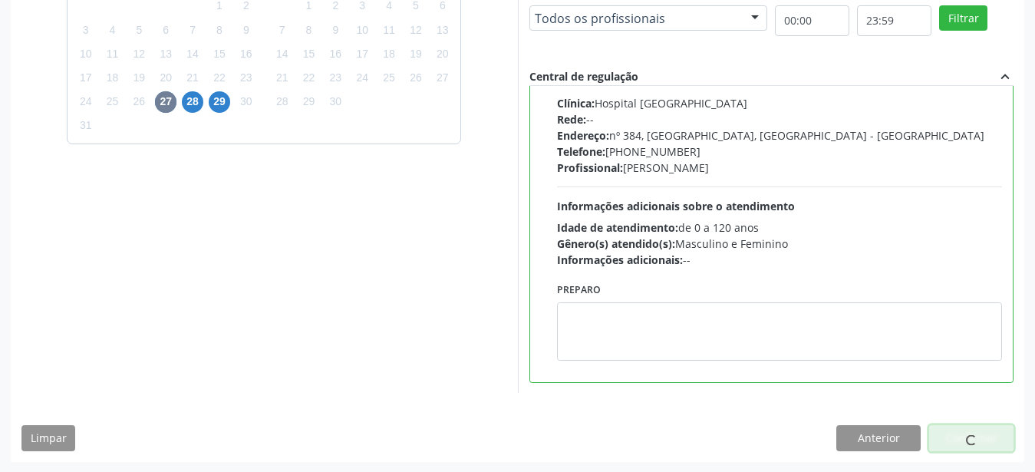
scroll to position [39, 0]
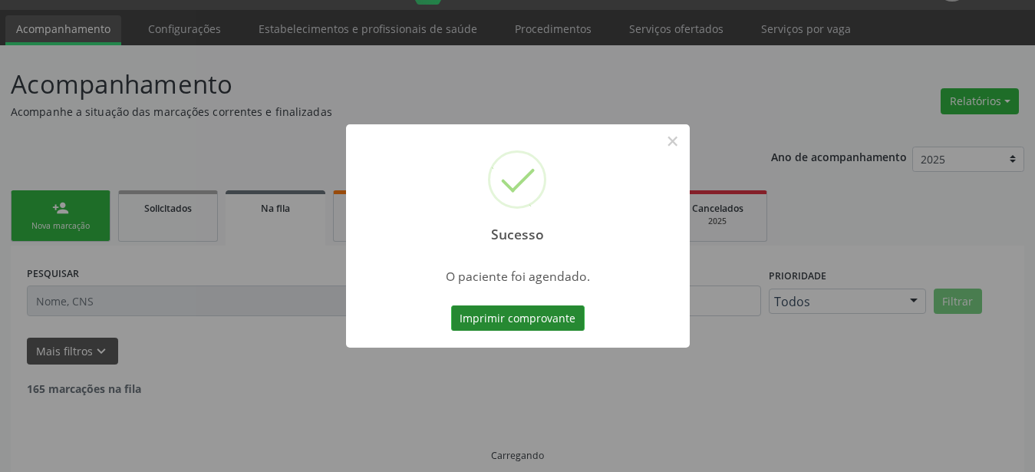
click at [530, 328] on button "Imprimir comprovante" at bounding box center [518, 318] width 134 height 26
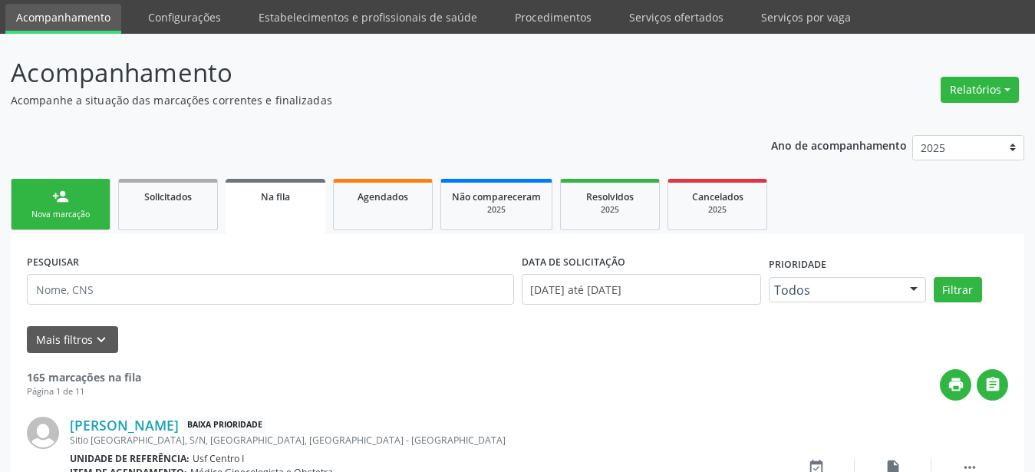
scroll to position [0, 0]
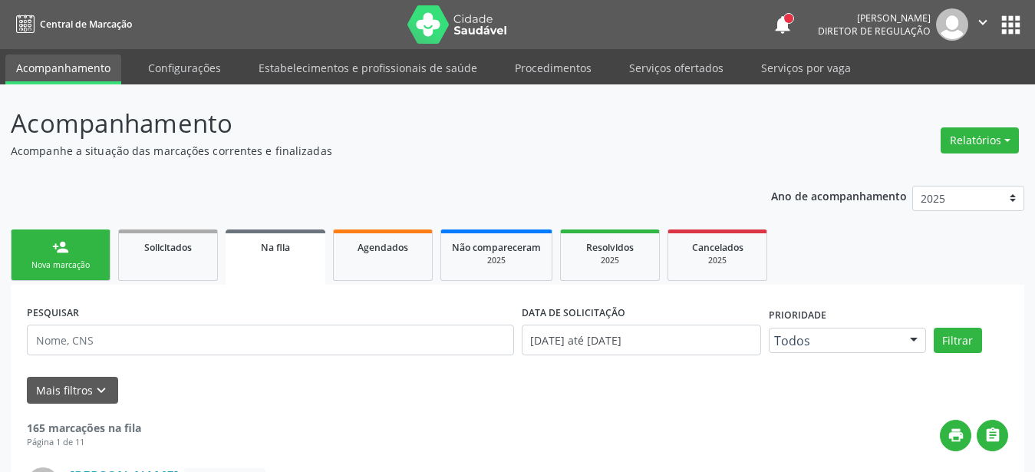
click at [1012, 15] on button "apps" at bounding box center [1011, 25] width 27 height 27
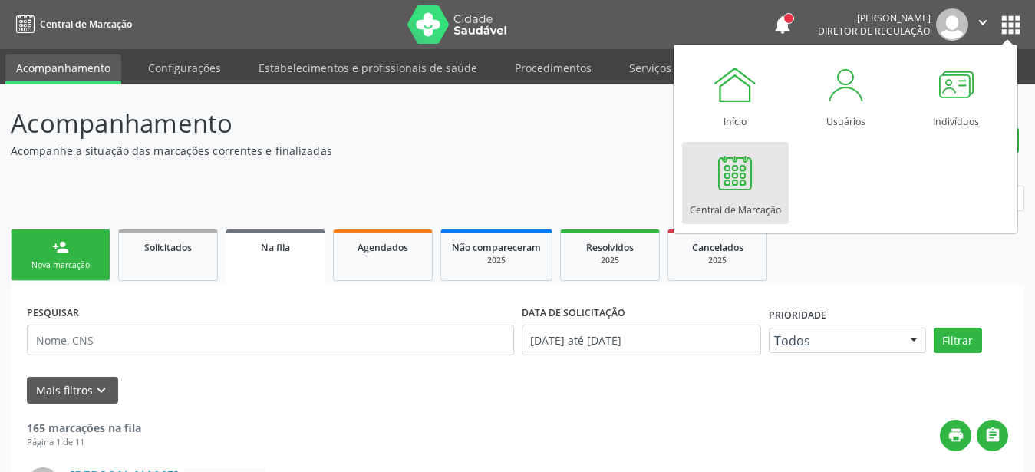
drag, startPoint x: 768, startPoint y: 177, endPoint x: 750, endPoint y: 187, distance: 21.3
click at [771, 177] on link "Central de Marcação" at bounding box center [735, 183] width 107 height 82
